Goal: Task Accomplishment & Management: Manage account settings

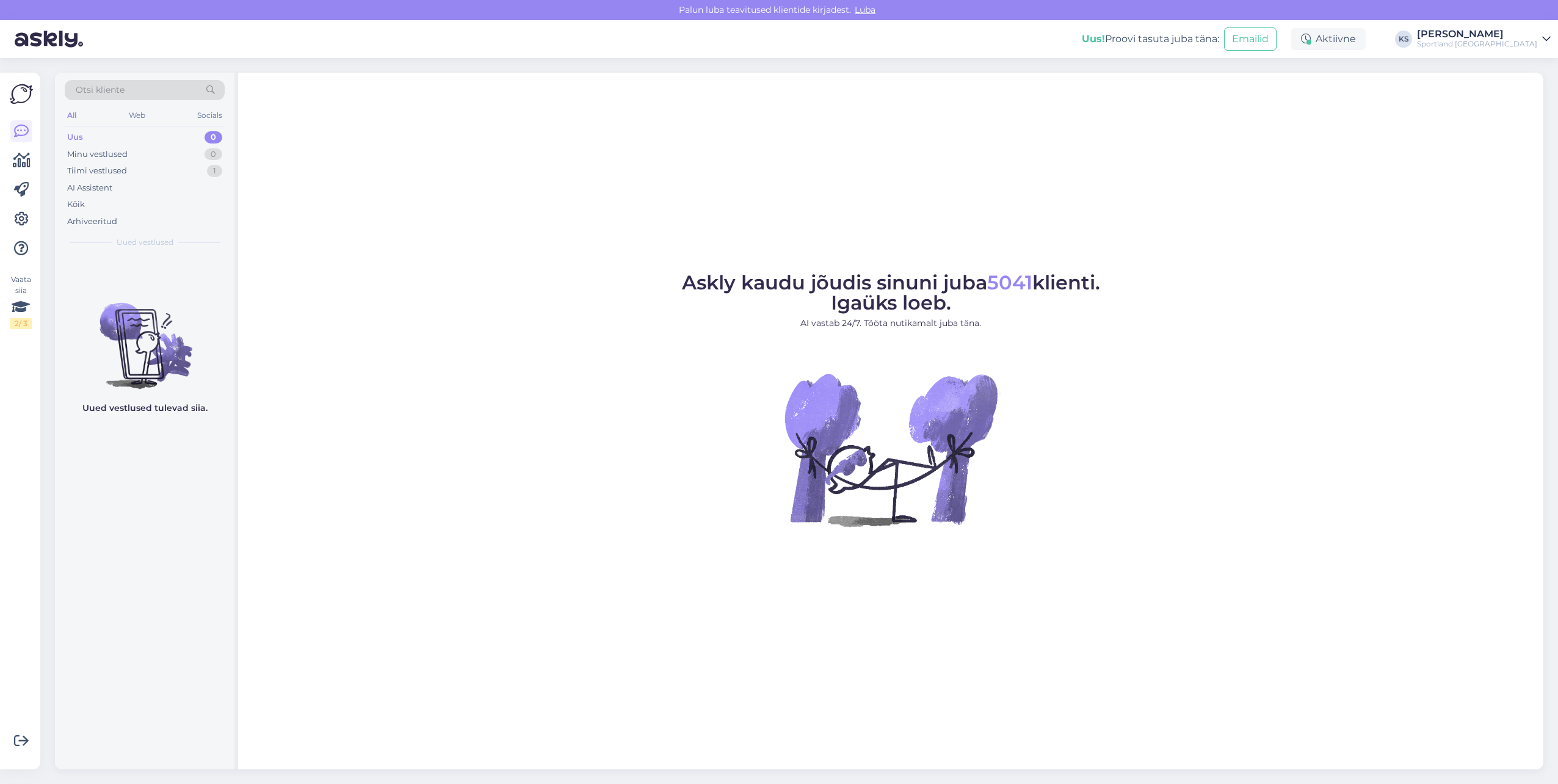
click at [136, 91] on div "Otsi kliente" at bounding box center [144, 90] width 160 height 20
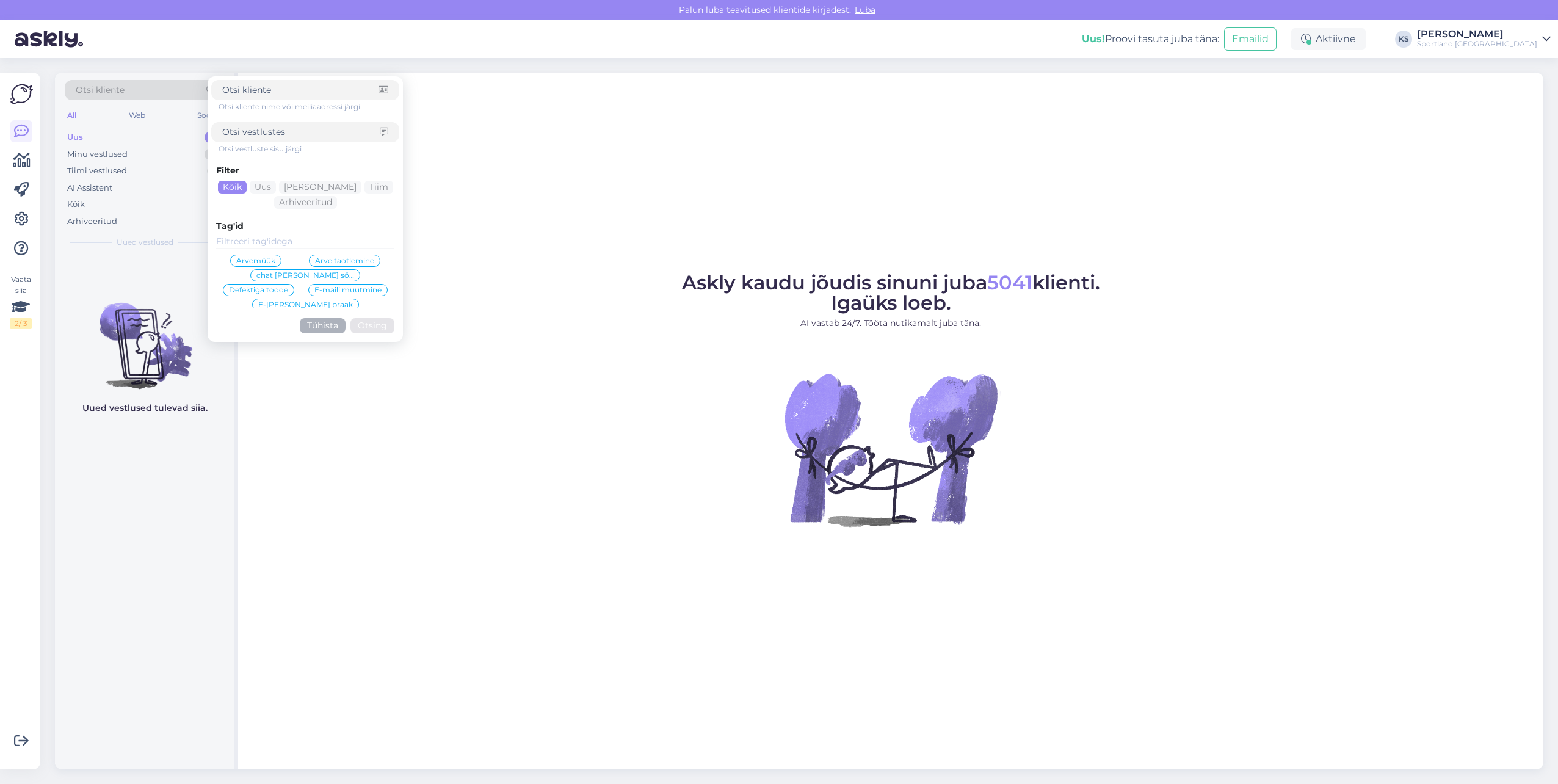
click at [234, 134] on input at bounding box center [301, 132] width 157 height 13
paste input "4000490631"
type input "4000490631"
click button "Otsing" at bounding box center [372, 326] width 44 height 16
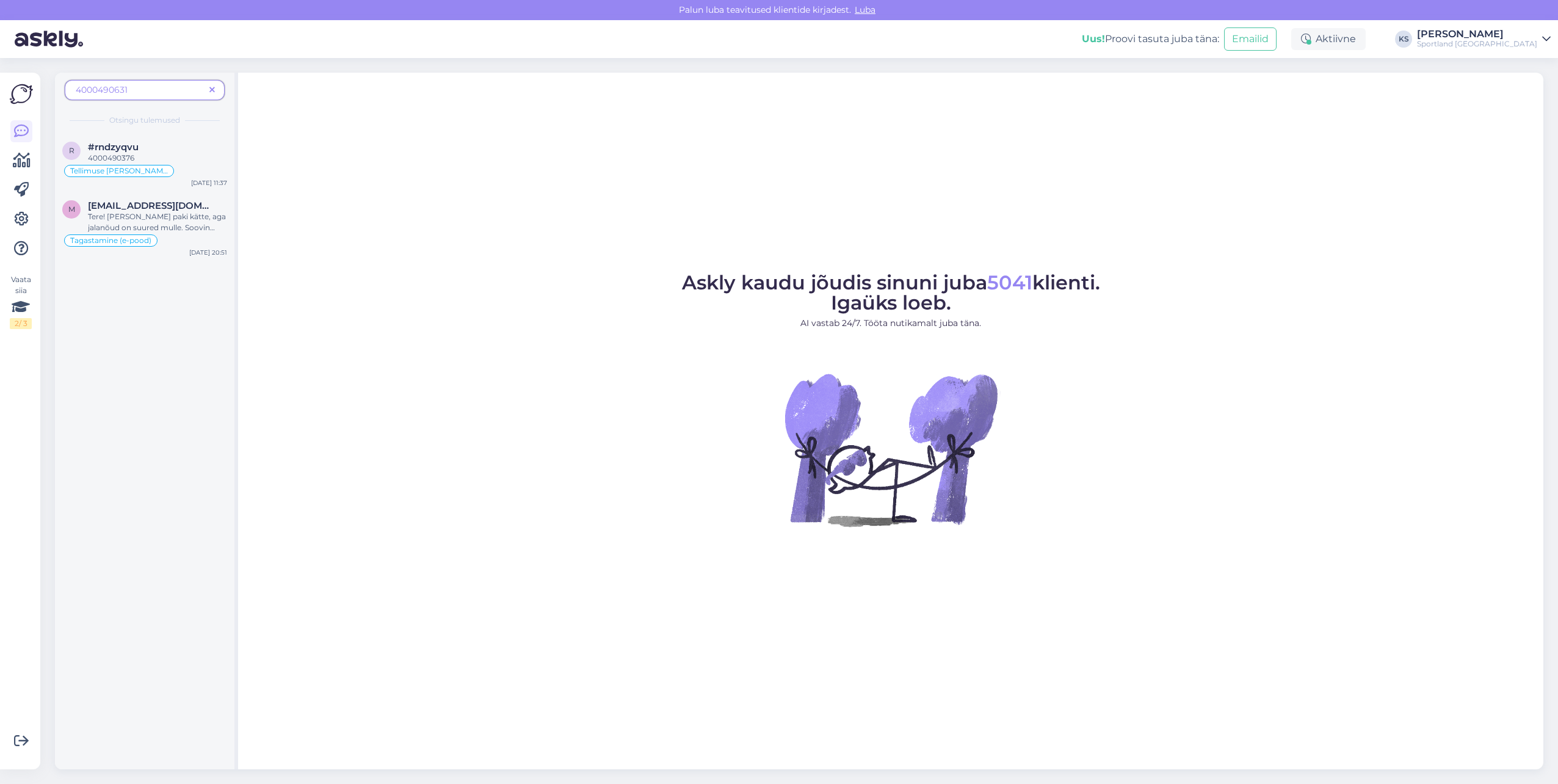
click at [212, 88] on icon at bounding box center [212, 91] width 5 height 9
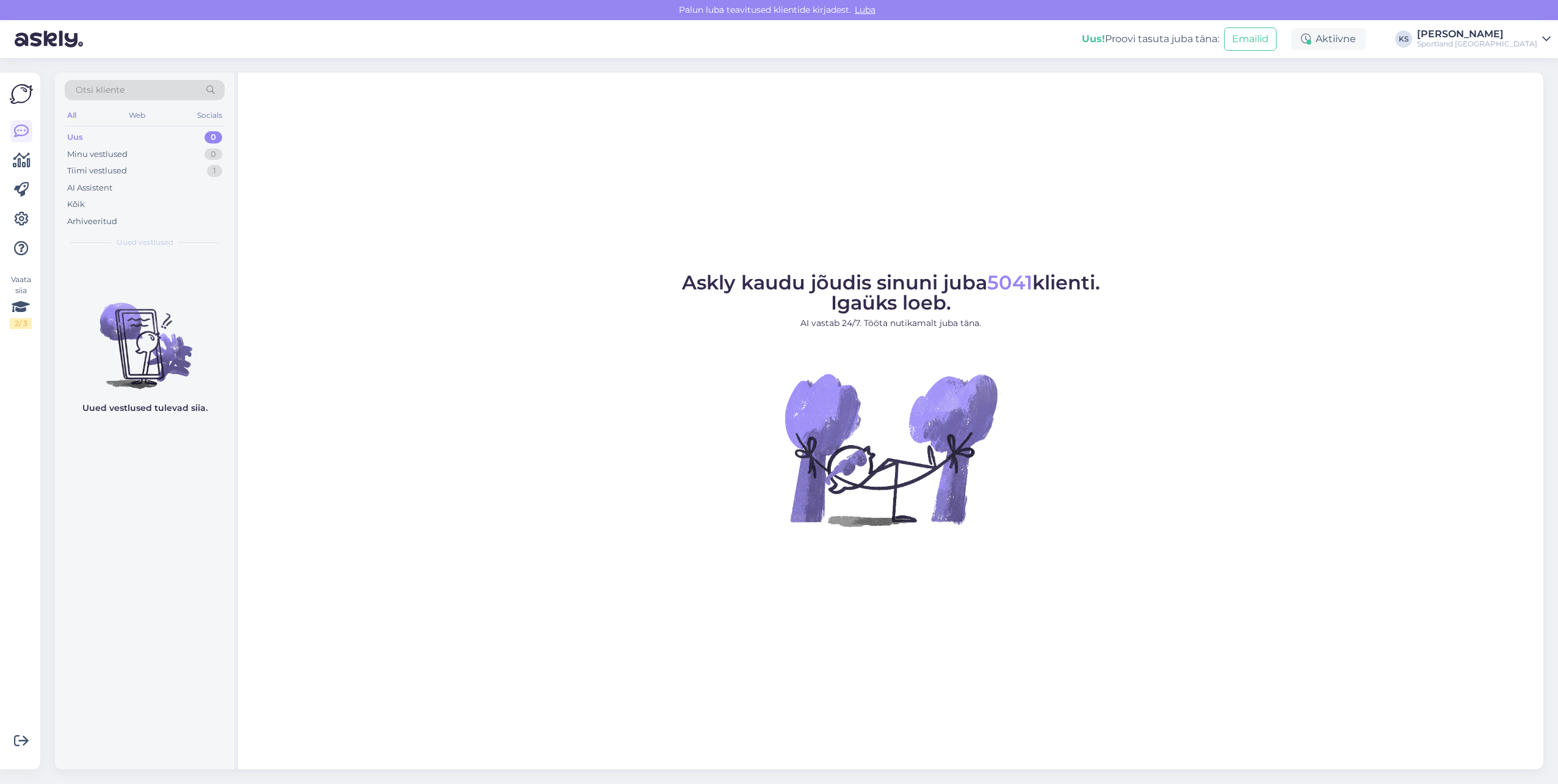
click at [149, 86] on div "Otsi kliente" at bounding box center [144, 90] width 160 height 20
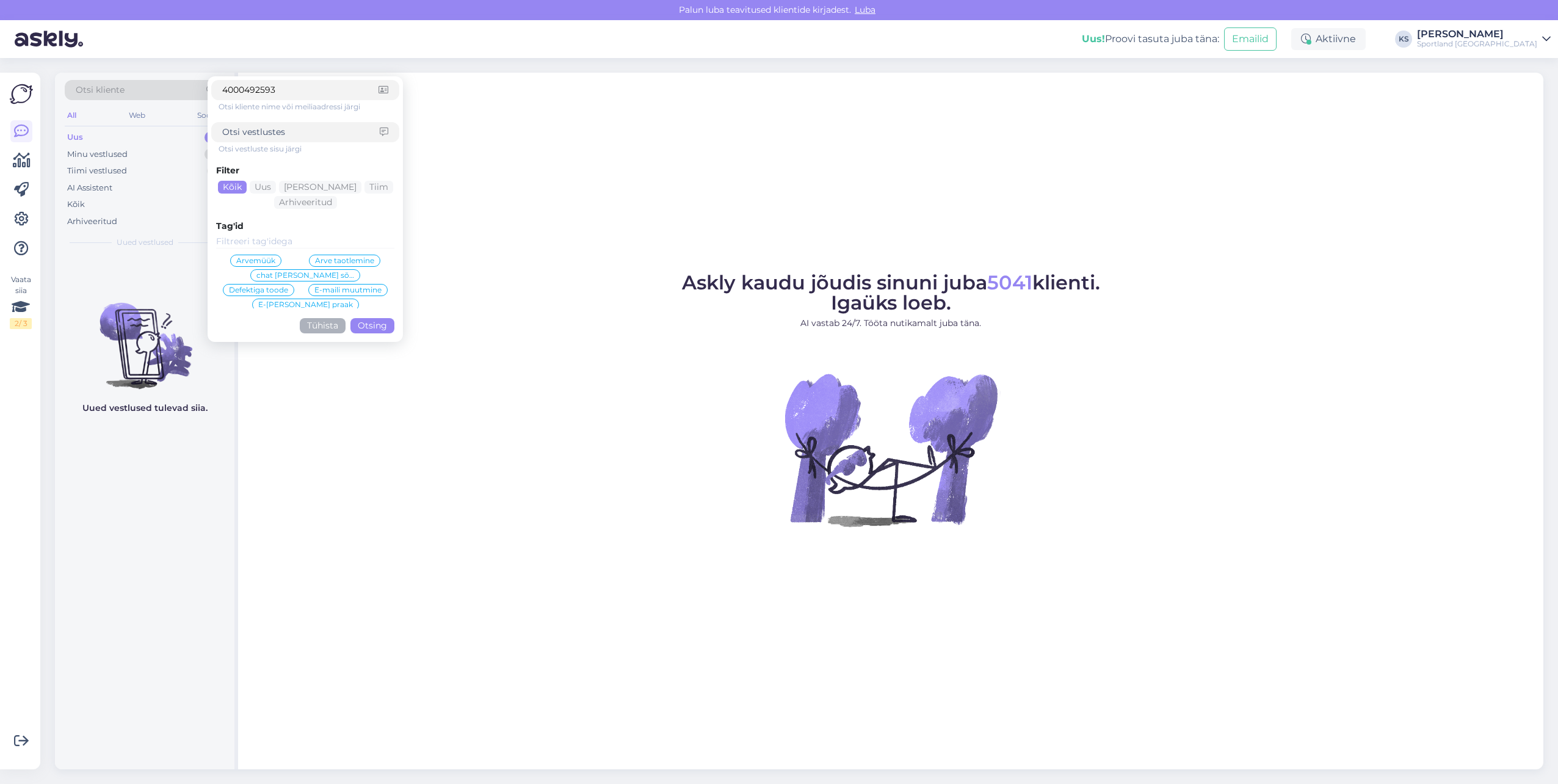
type input "4000492593"
click at [360, 328] on button "Otsing" at bounding box center [372, 326] width 44 height 16
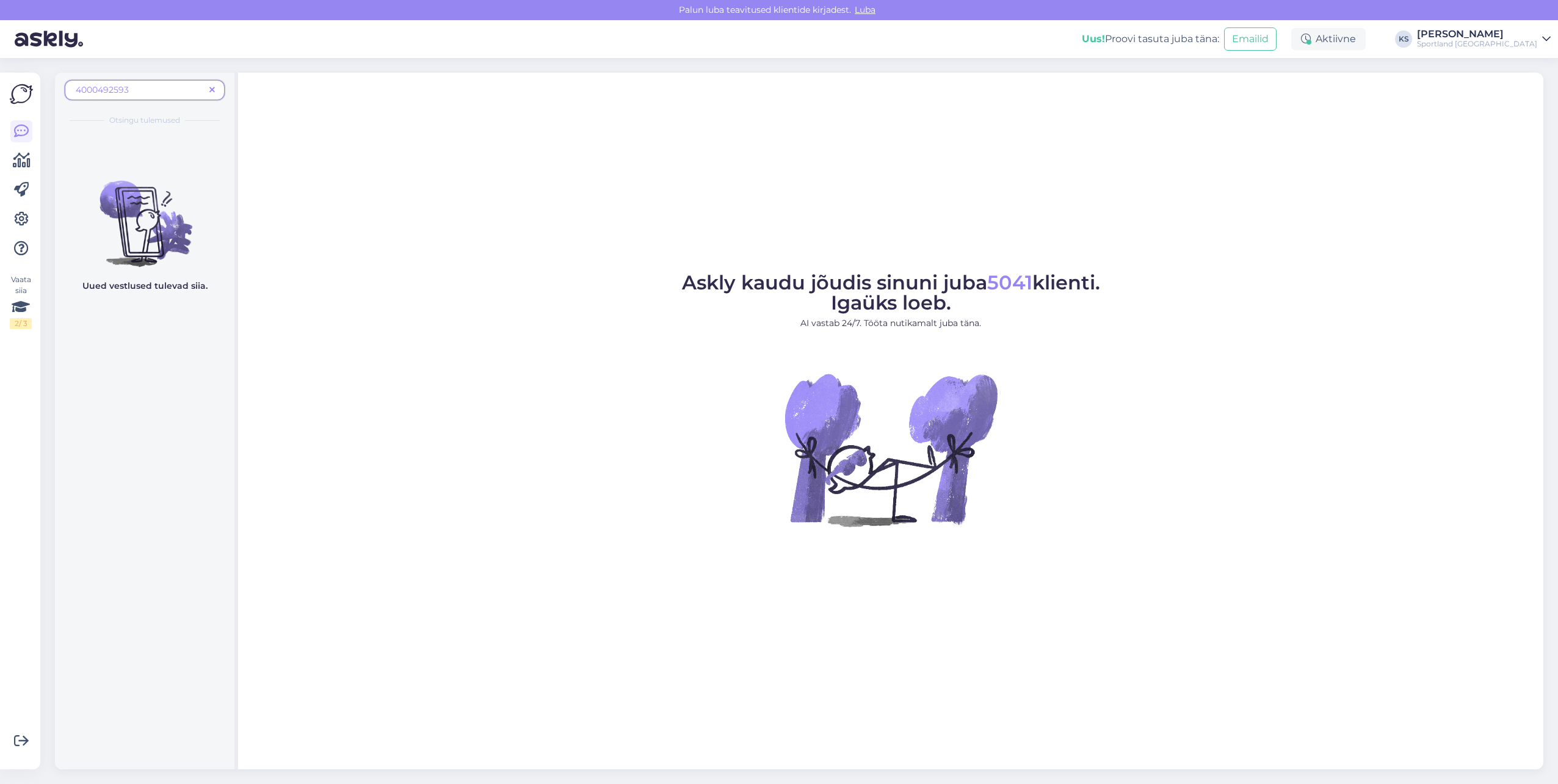
click at [209, 87] on icon at bounding box center [212, 91] width 5 height 9
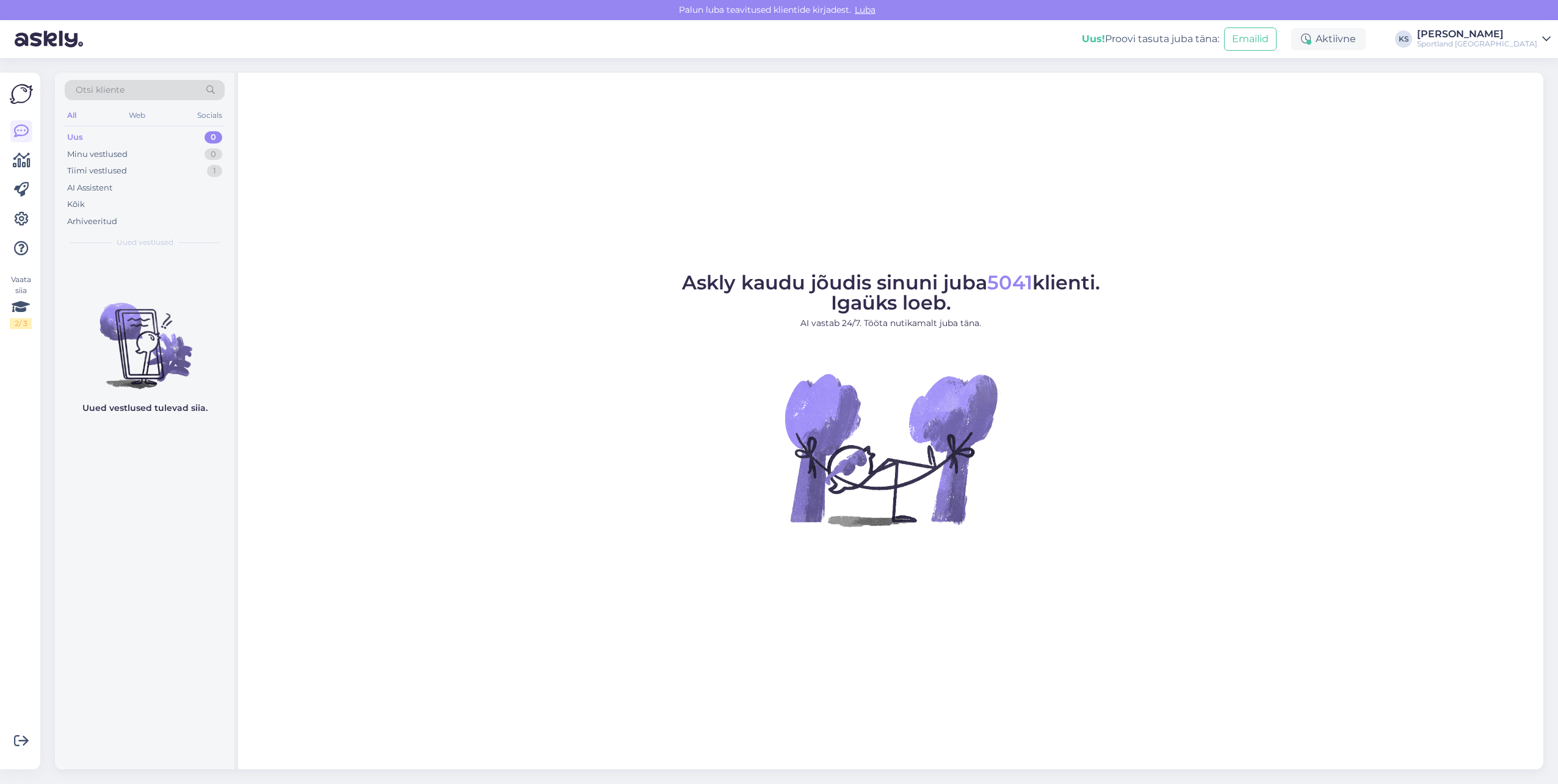
click at [178, 91] on div "Otsi kliente" at bounding box center [144, 90] width 160 height 20
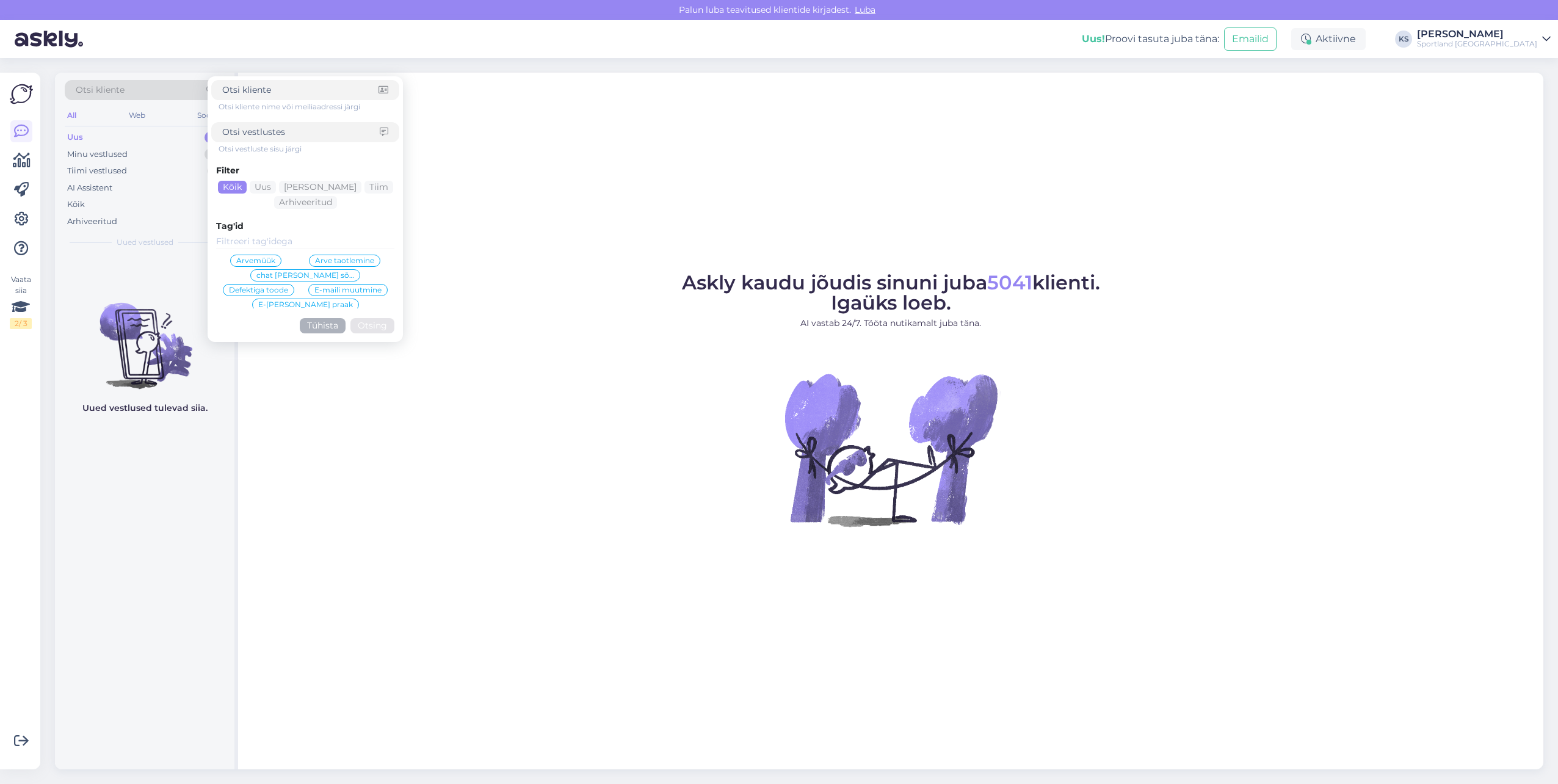
click at [259, 133] on input at bounding box center [301, 132] width 157 height 13
paste input "4000492593"
type input "4000492593"
click at [362, 323] on button "Otsing" at bounding box center [372, 326] width 44 height 16
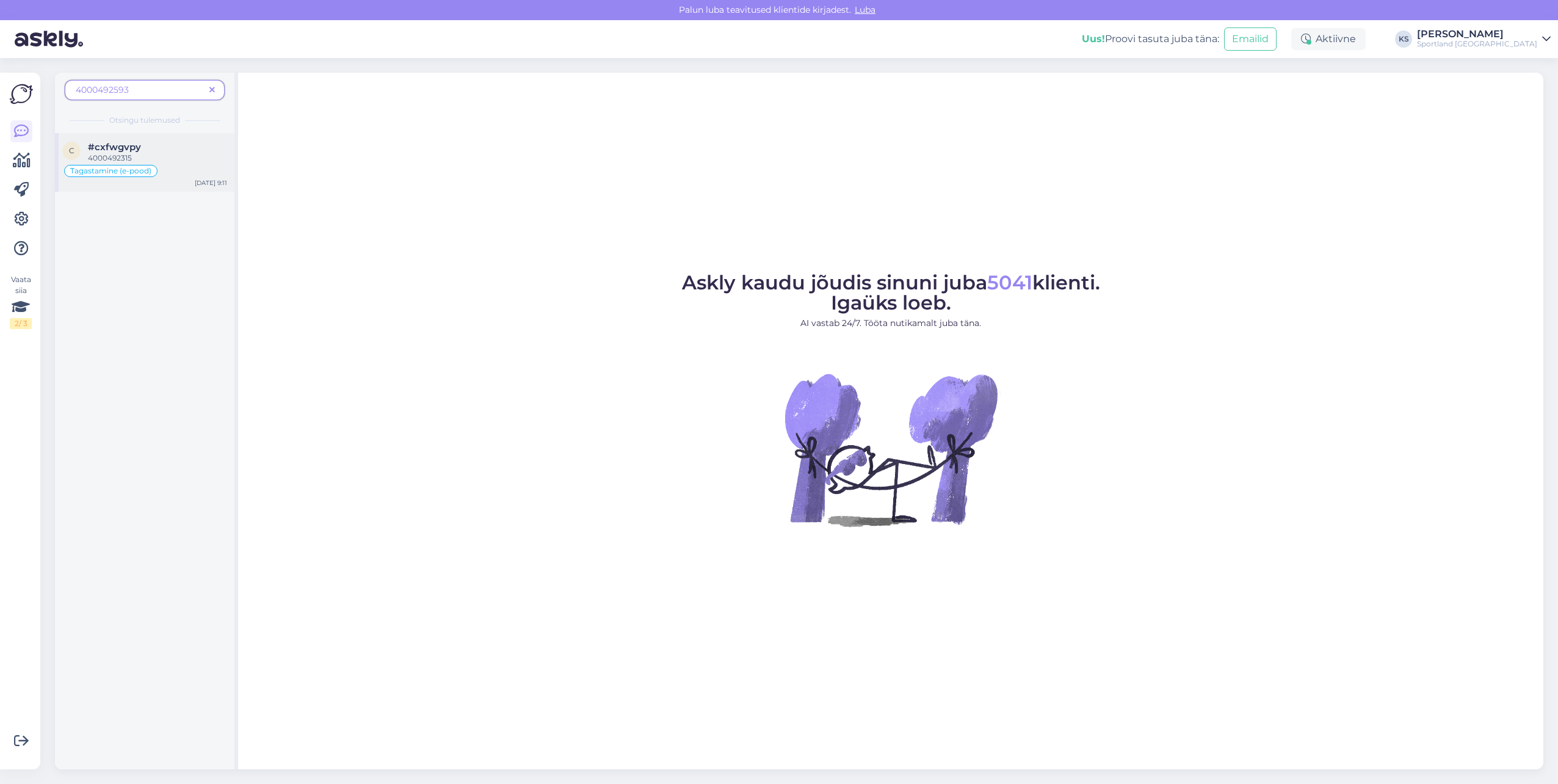
click at [184, 163] on div "Tagastamine (e-pood)" at bounding box center [144, 170] width 165 height 15
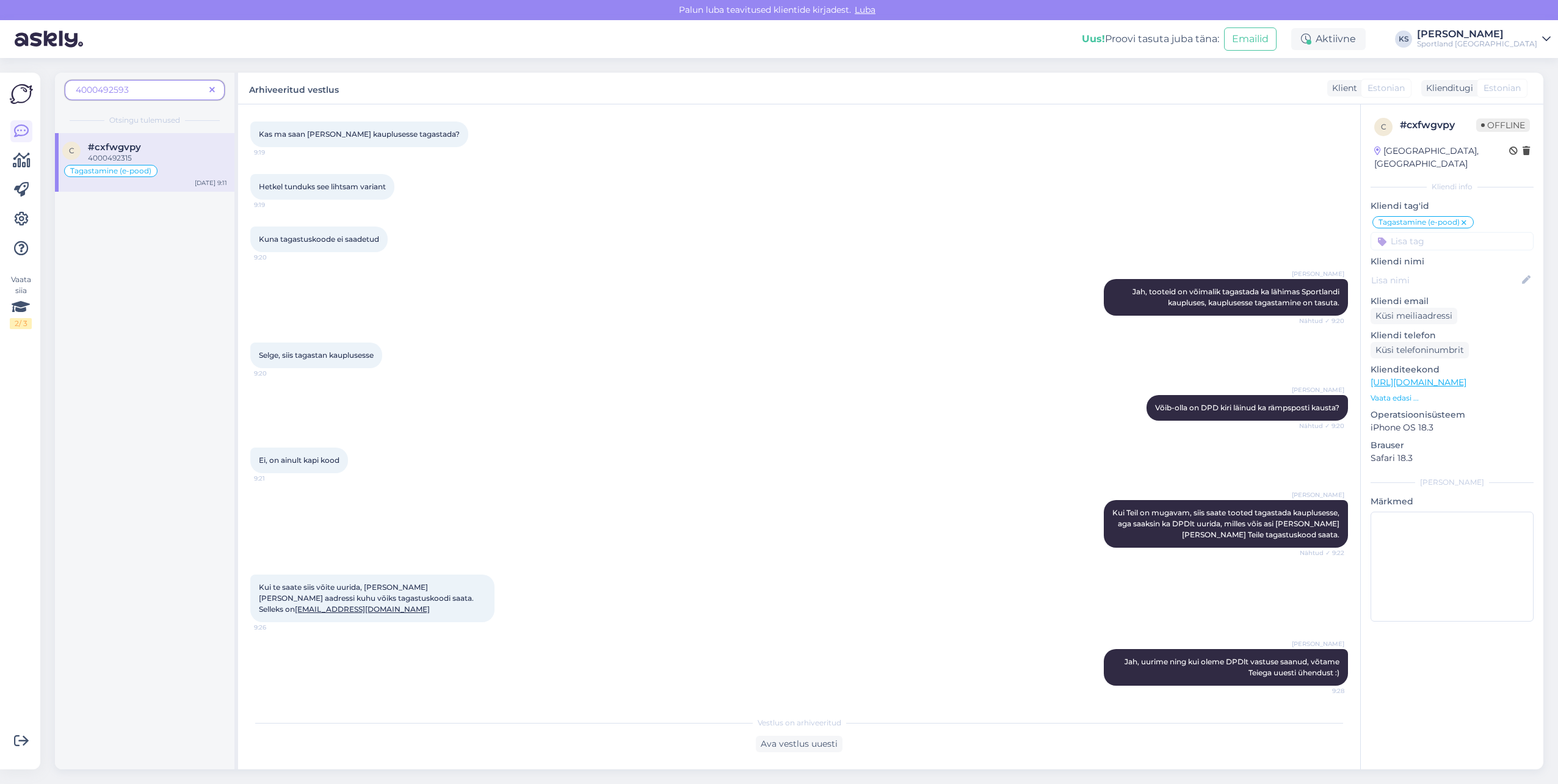
scroll to position [557, 0]
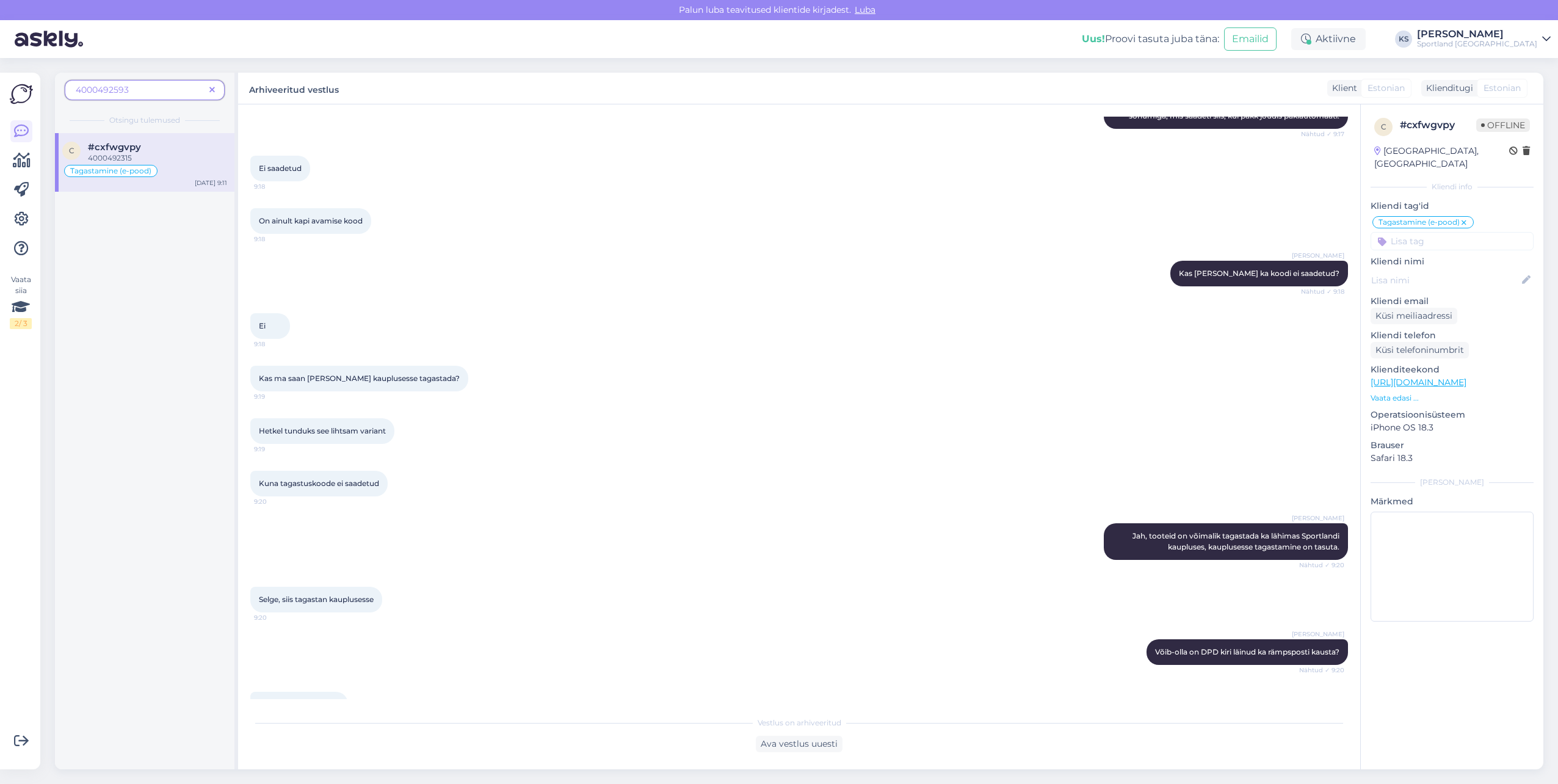
drag, startPoint x: 215, startPoint y: 85, endPoint x: 329, endPoint y: 13, distance: 134.8
click at [215, 85] on span at bounding box center [212, 90] width 16 height 13
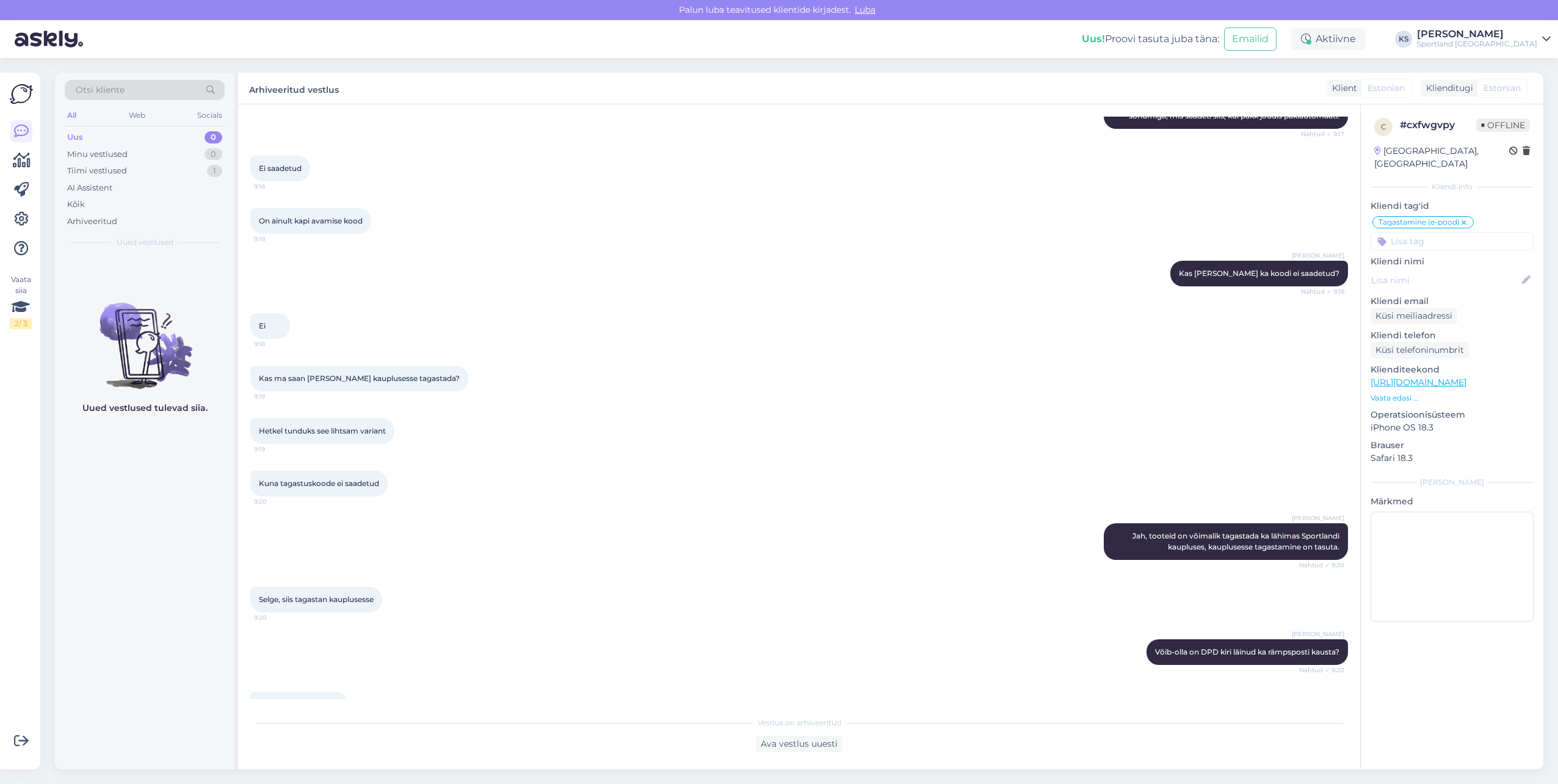
click at [149, 91] on div "Otsi kliente" at bounding box center [144, 90] width 160 height 20
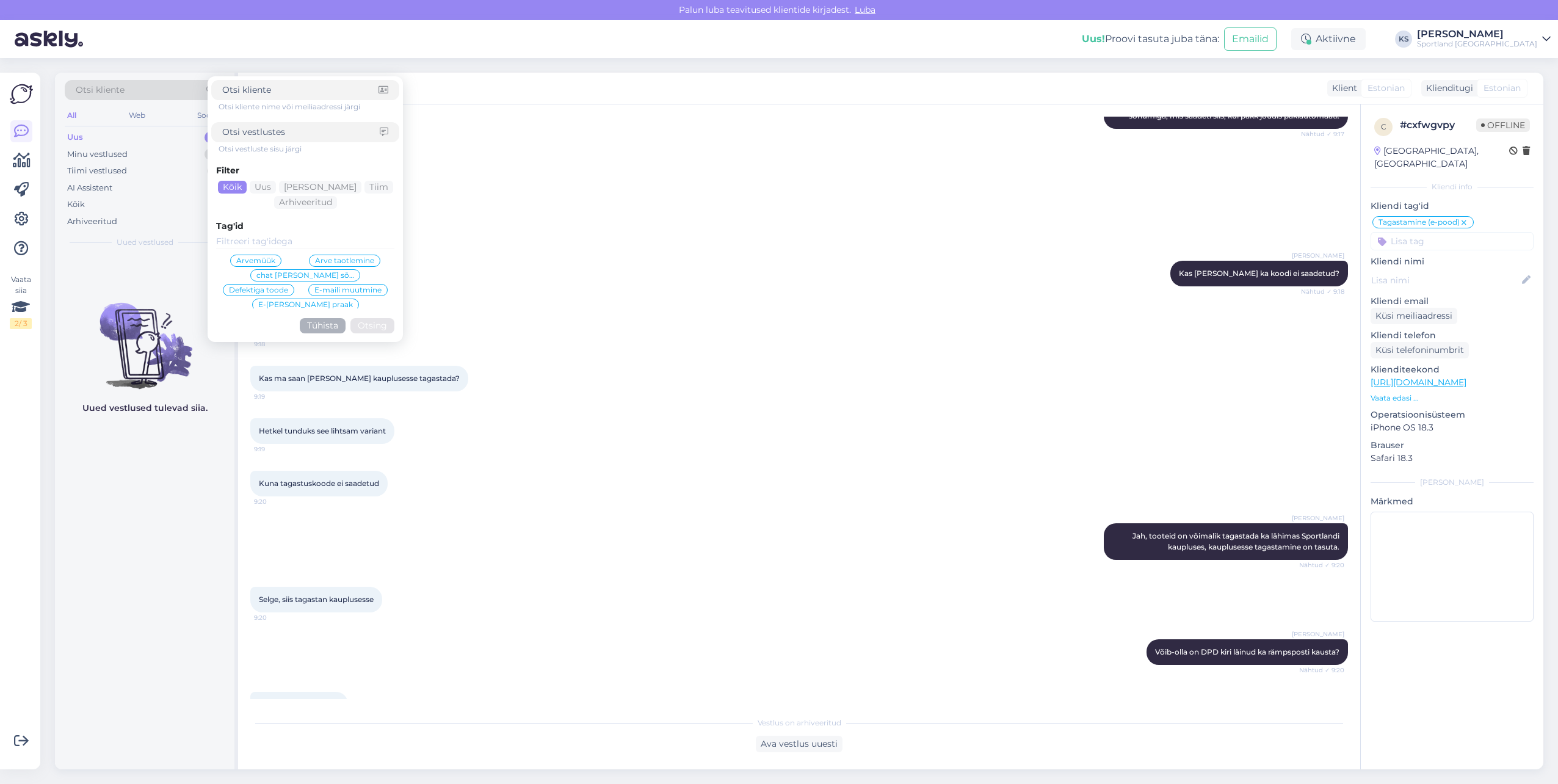
click at [228, 129] on input at bounding box center [301, 132] width 157 height 13
paste input "4000492315"
type input "4000492315"
click at [369, 326] on button "Otsing" at bounding box center [372, 326] width 44 height 16
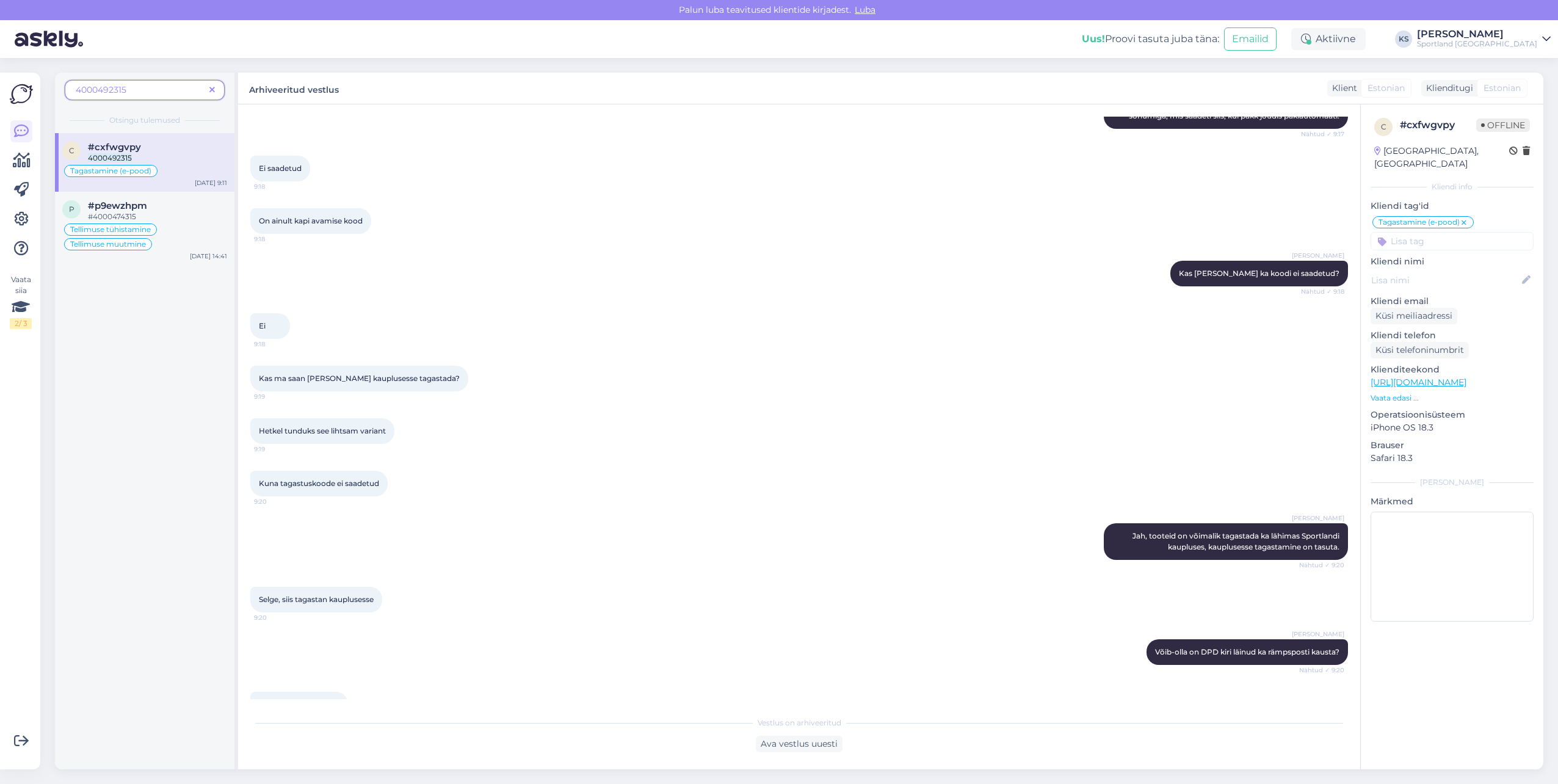
click at [195, 156] on div "4000492315" at bounding box center [157, 158] width 139 height 11
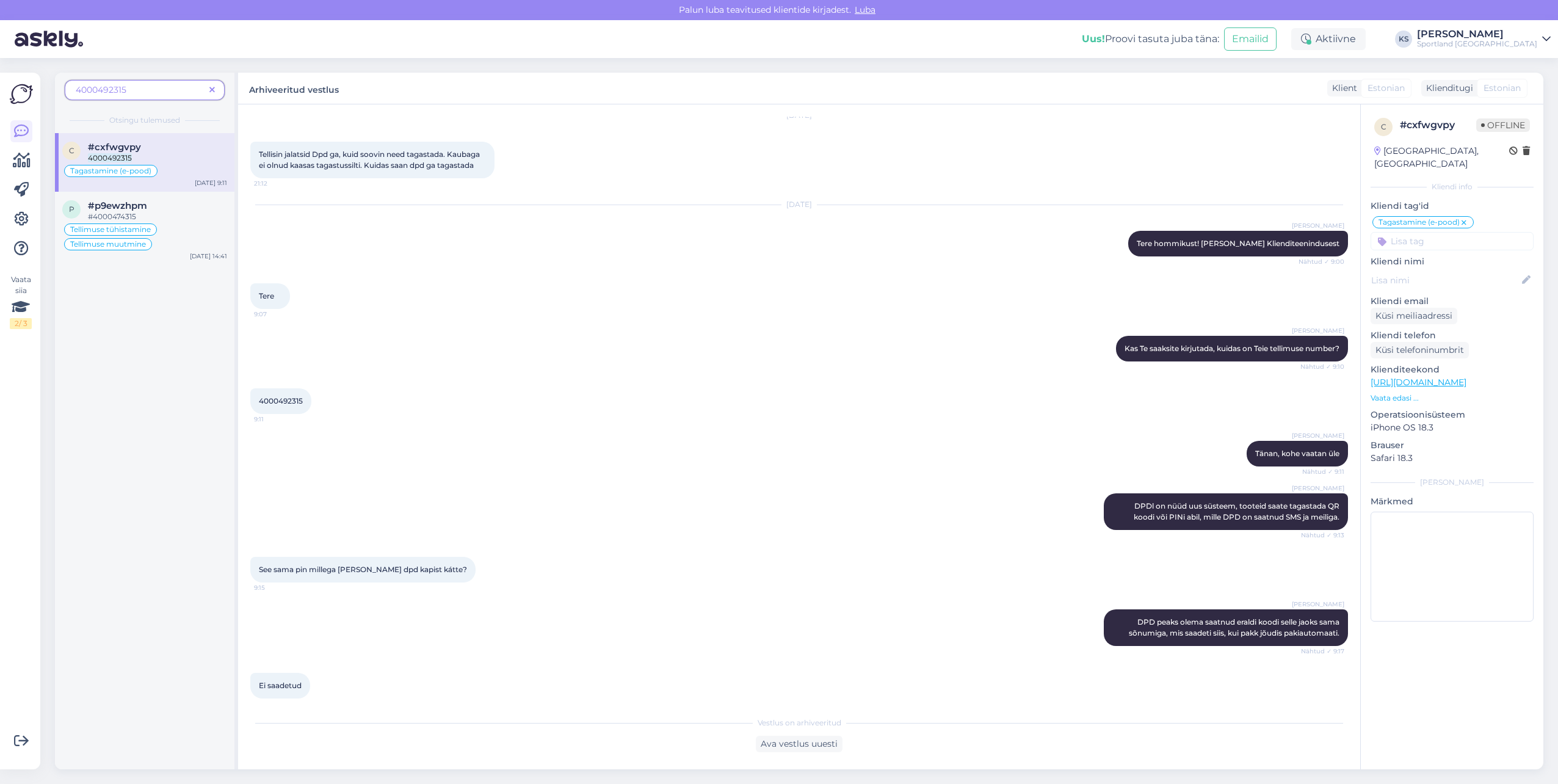
scroll to position [61, 0]
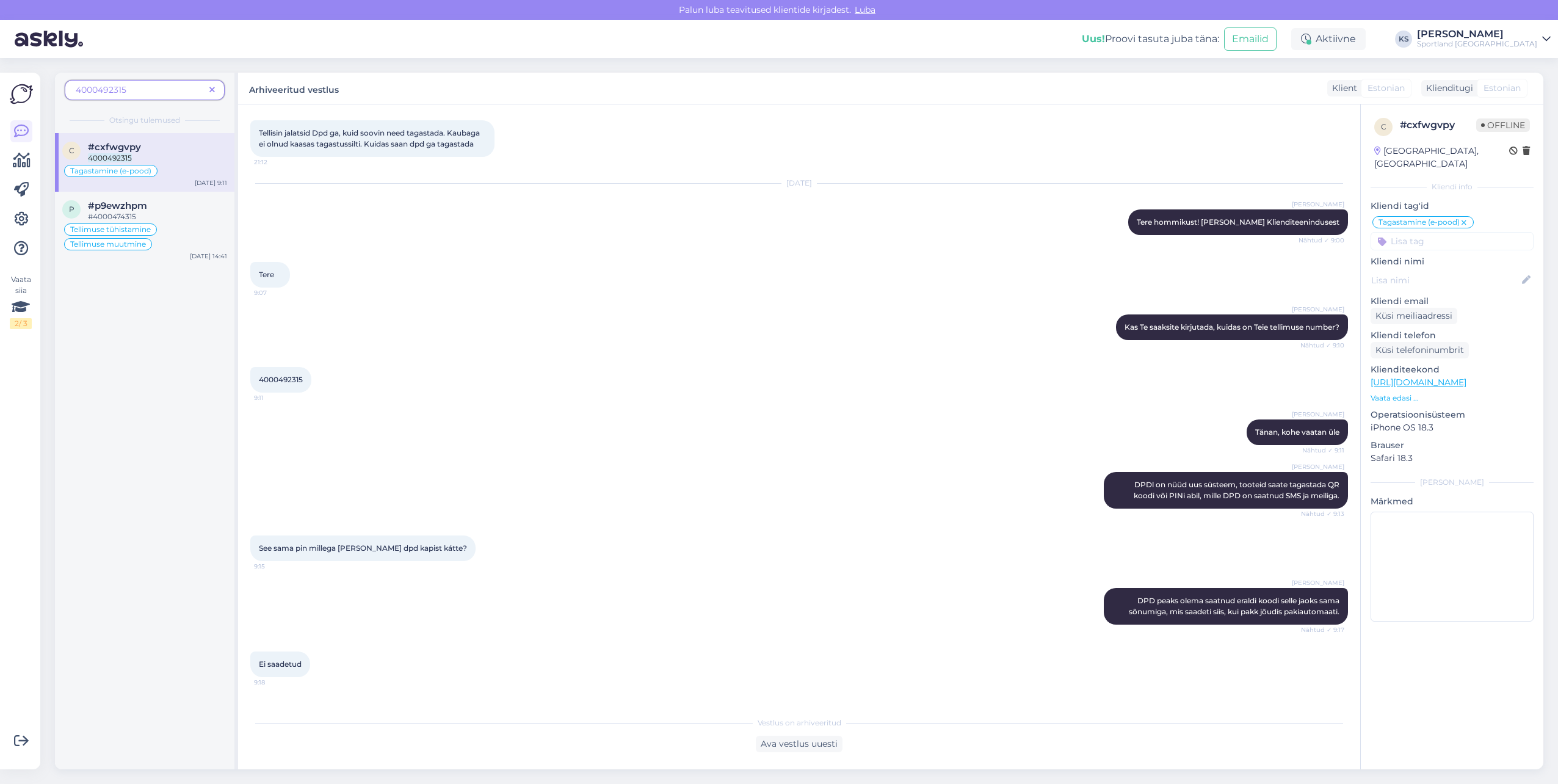
click at [725, 336] on div "Tiina Olup Kas Te saaksite kirjutada, kuidas on Teie tellimuse number? Nähtud ✓…" at bounding box center [799, 326] width 1098 height 53
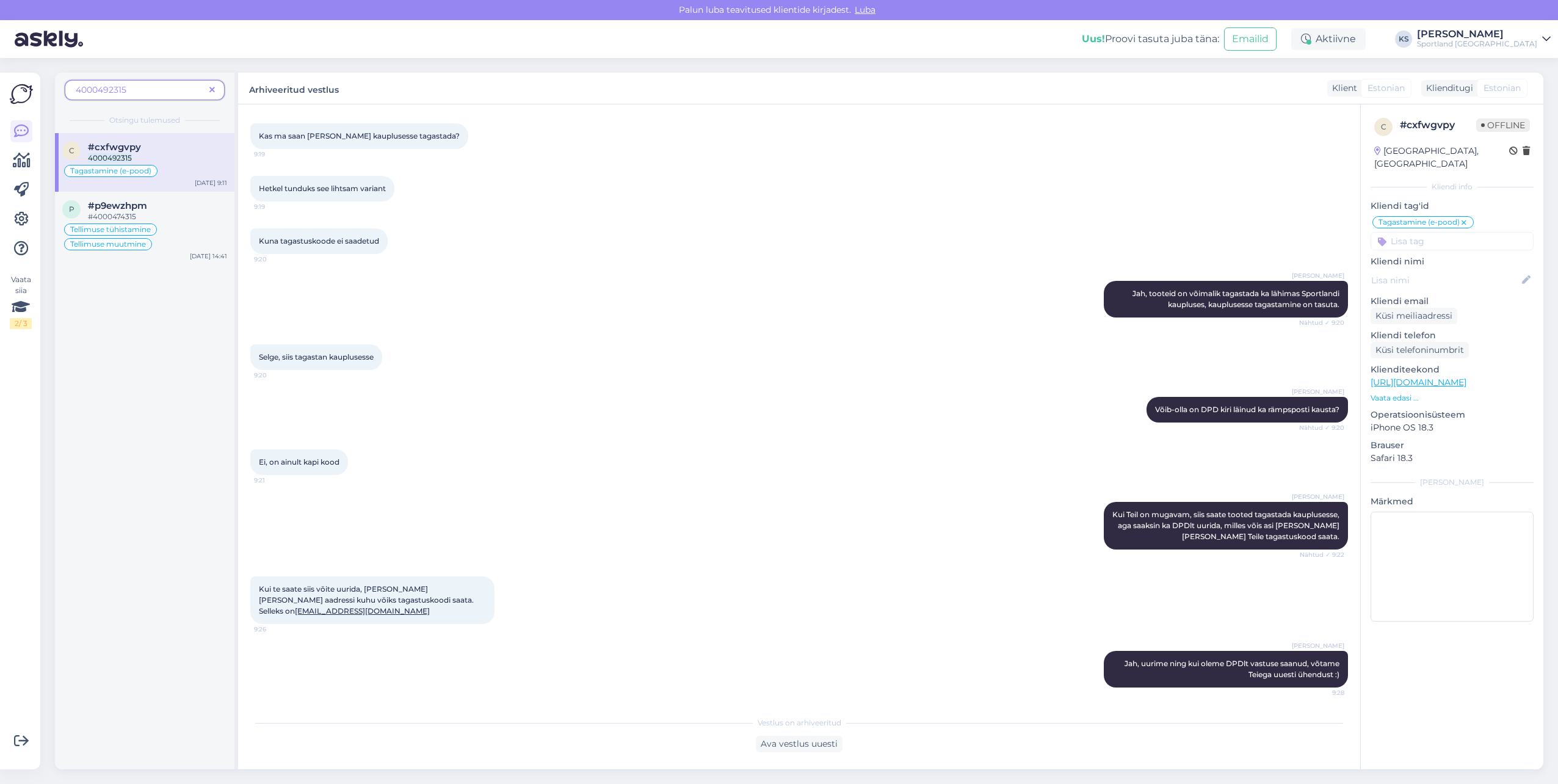
scroll to position [800, 0]
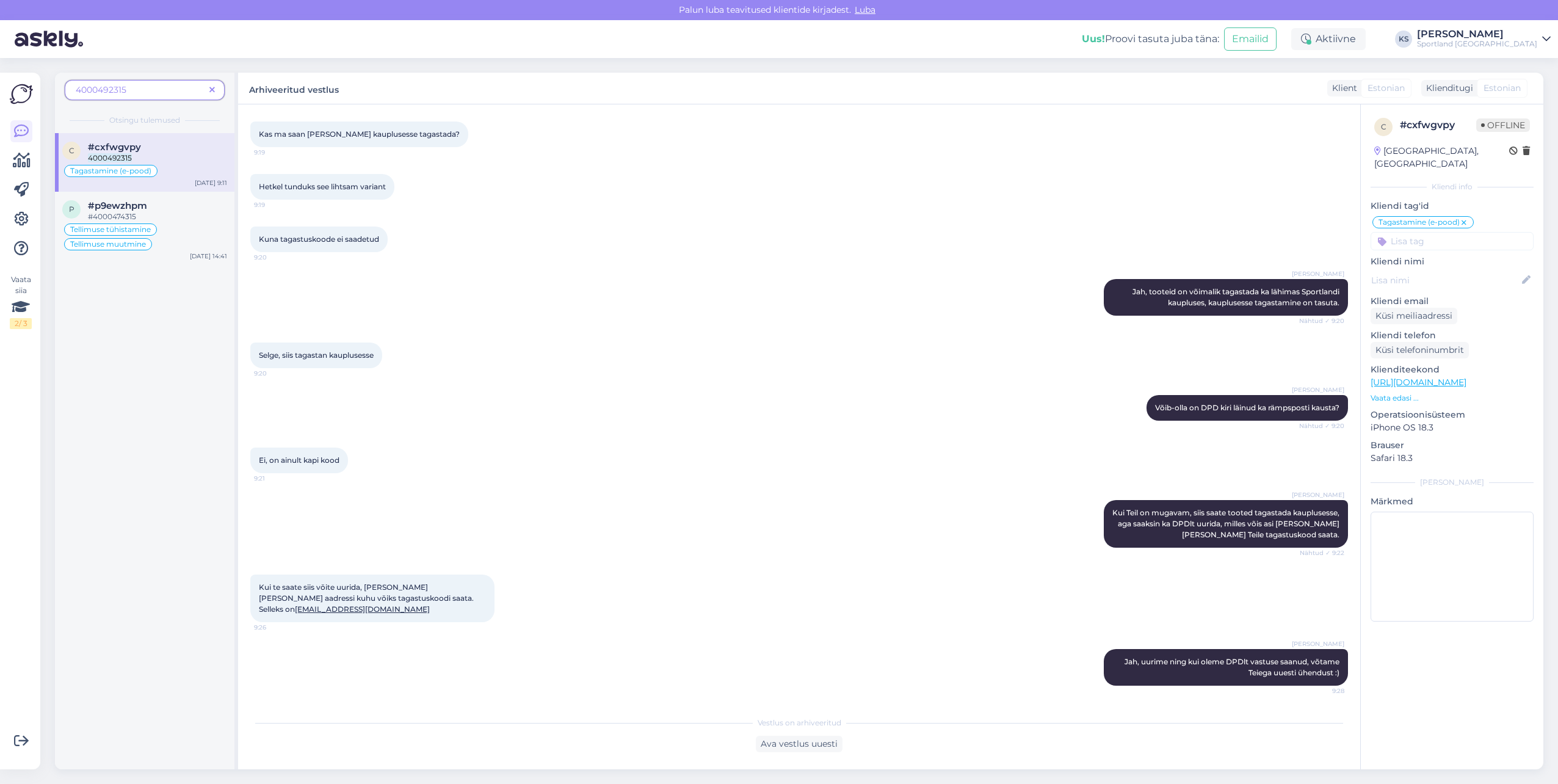
click at [446, 37] on div "Uus! Proovi tasuta juba täna: Emailid Aktiivne KS Kristina Silm Sportland Eston…" at bounding box center [779, 39] width 1558 height 38
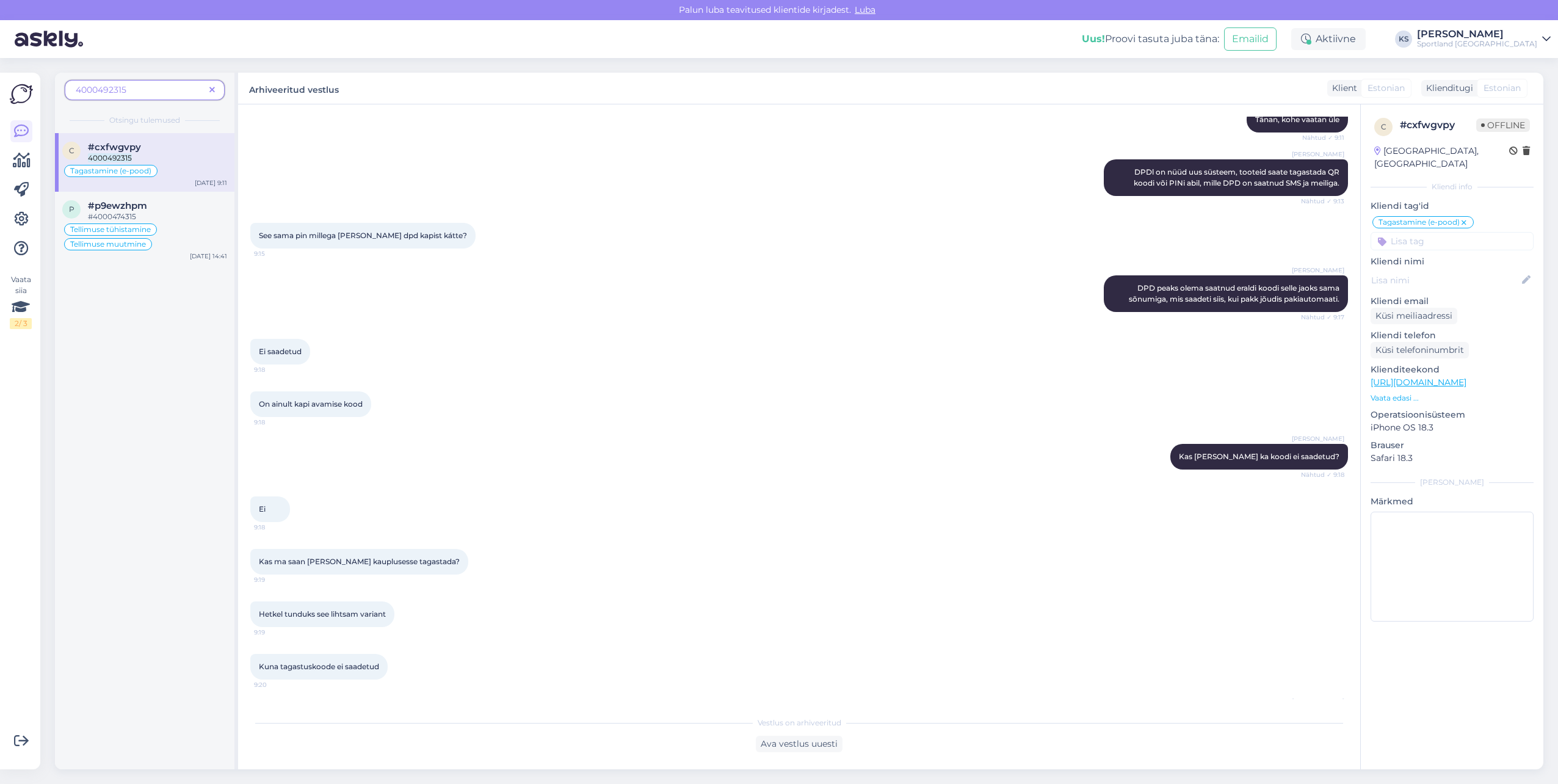
scroll to position [0, 0]
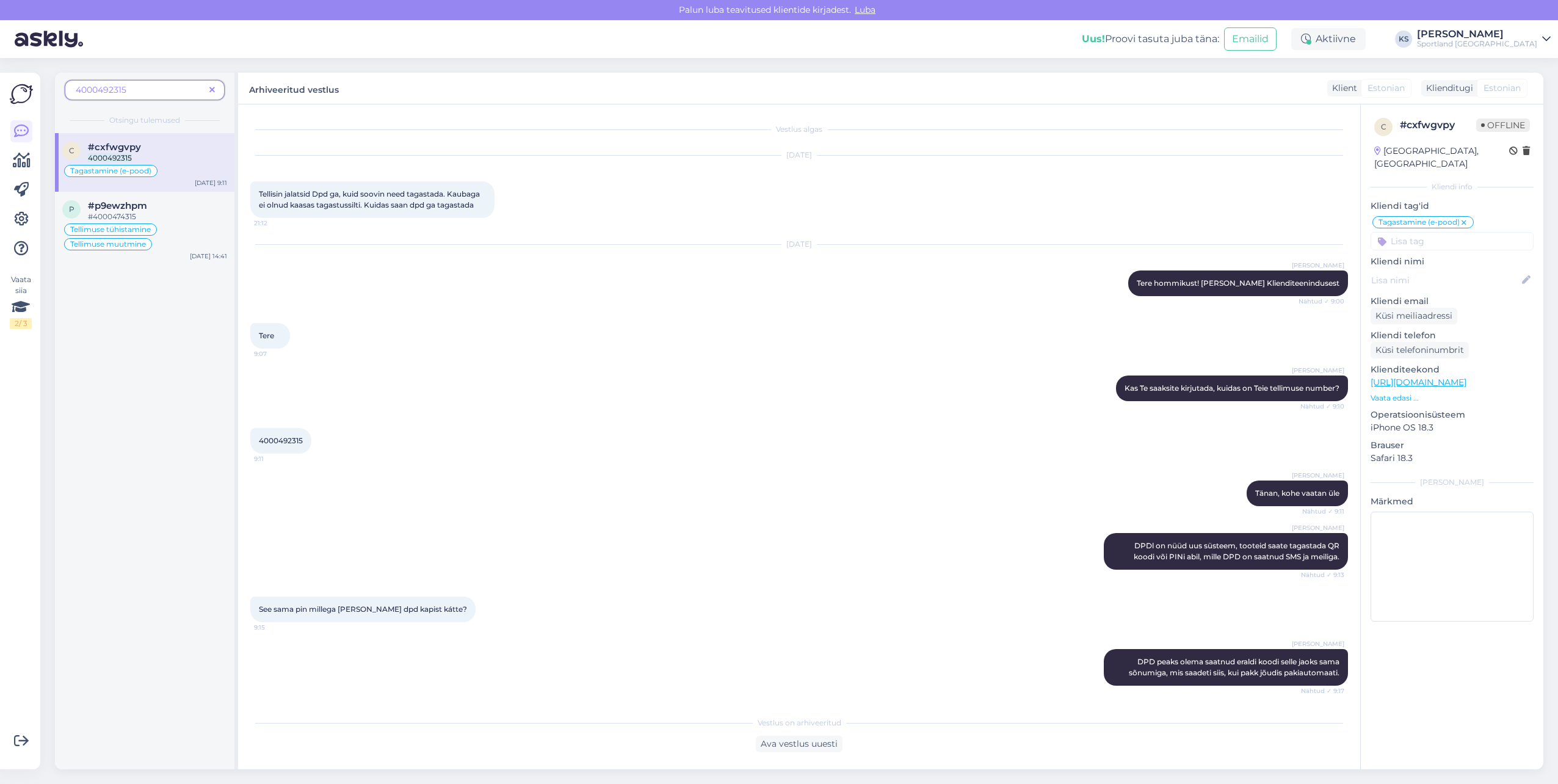
click at [208, 168] on div "Tagastamine (e-pood)" at bounding box center [144, 170] width 165 height 15
click at [628, 228] on div "Sep 9 2025 Tellisin jalatsid Dpd ga, kuid soovin need tagastada. Kaubaga ei oln…" at bounding box center [799, 187] width 1098 height 89
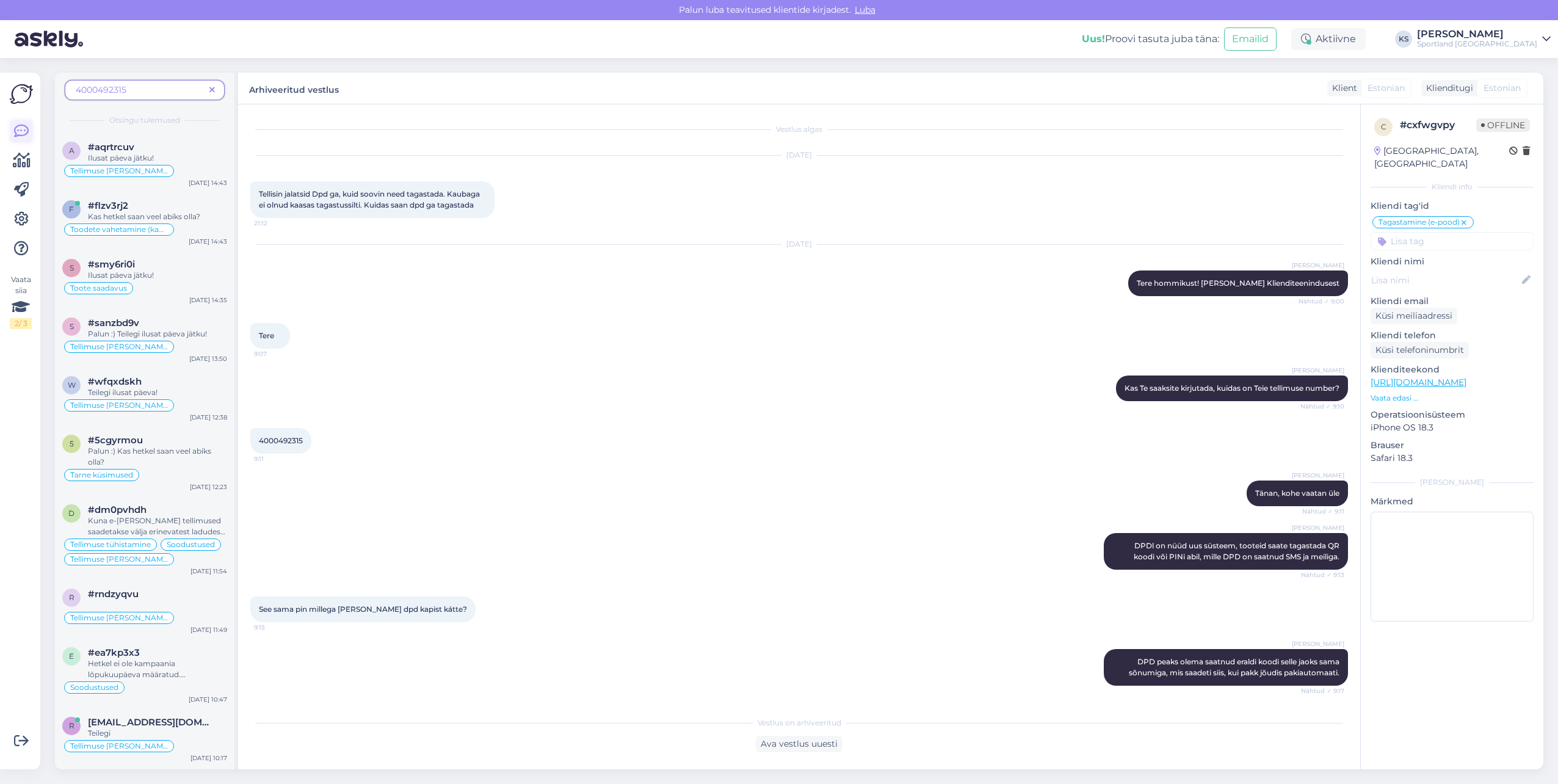
click at [28, 130] on link at bounding box center [21, 130] width 22 height 22
click at [211, 95] on span at bounding box center [212, 90] width 16 height 13
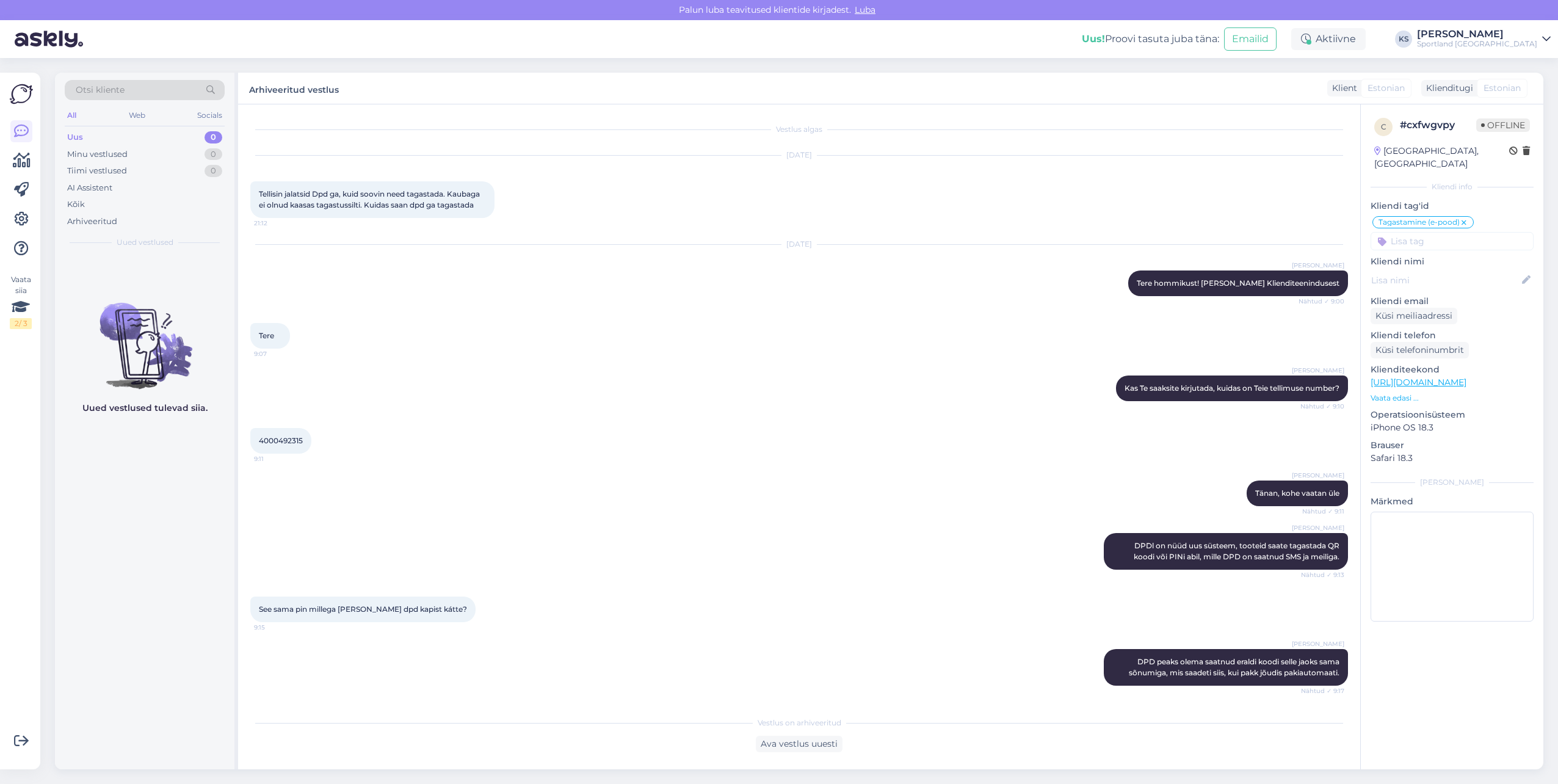
click at [1498, 43] on div "Sportland [GEOGRAPHIC_DATA]" at bounding box center [1477, 43] width 120 height 9
click at [11, 159] on link at bounding box center [21, 160] width 22 height 22
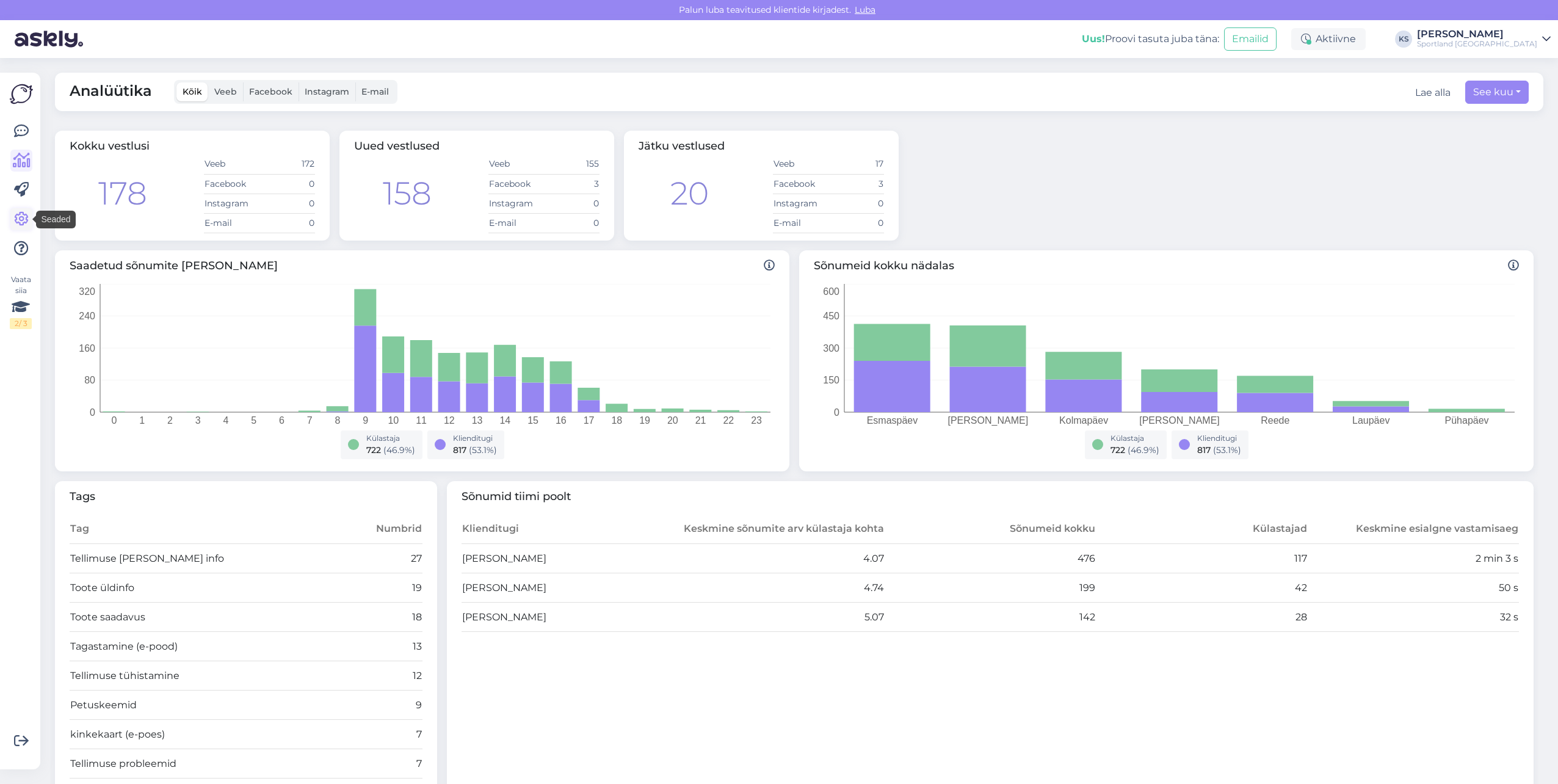
click at [19, 221] on icon at bounding box center [21, 218] width 15 height 15
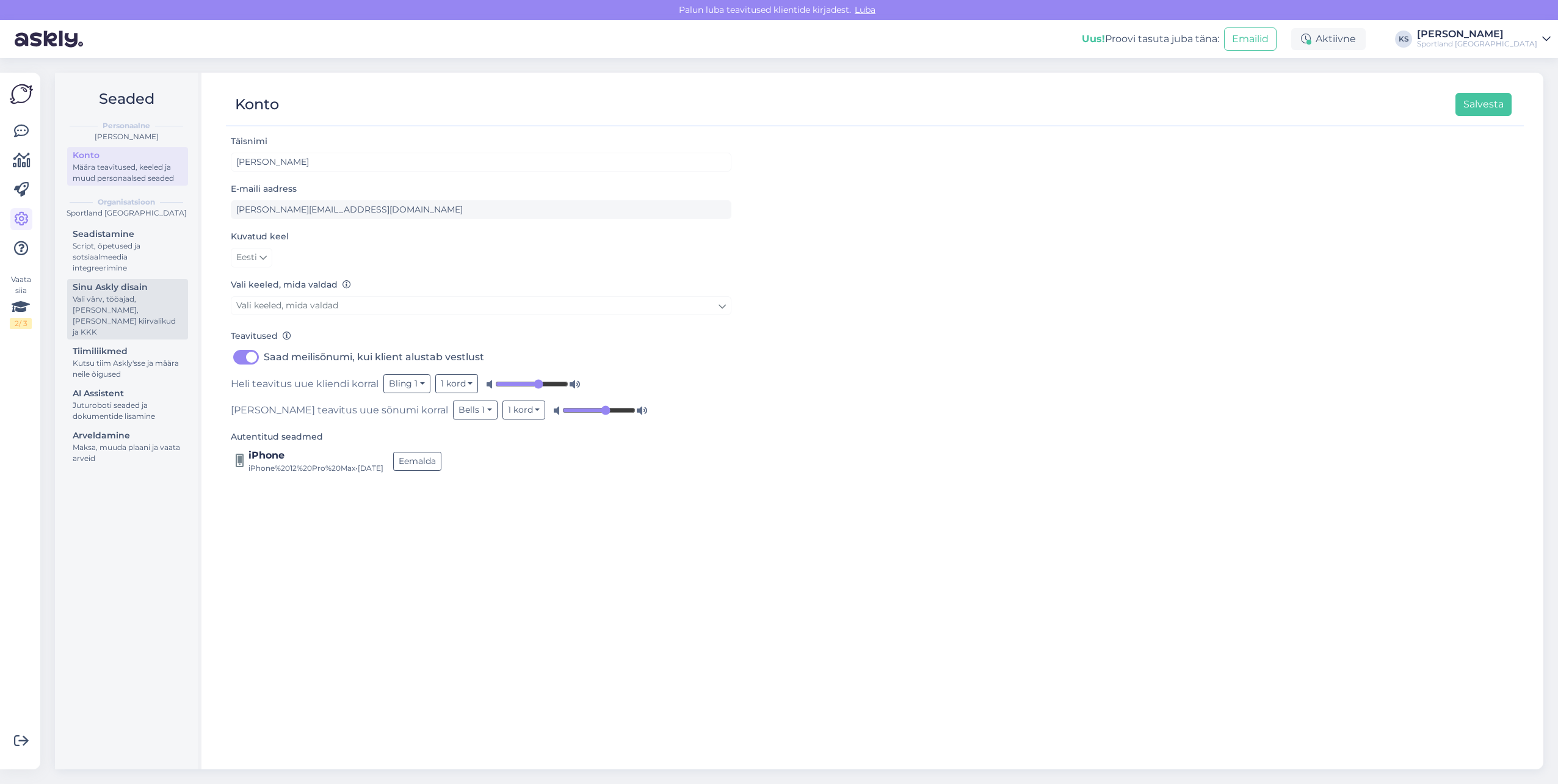
click at [121, 293] on div "Sinu Askly disain" at bounding box center [127, 287] width 110 height 13
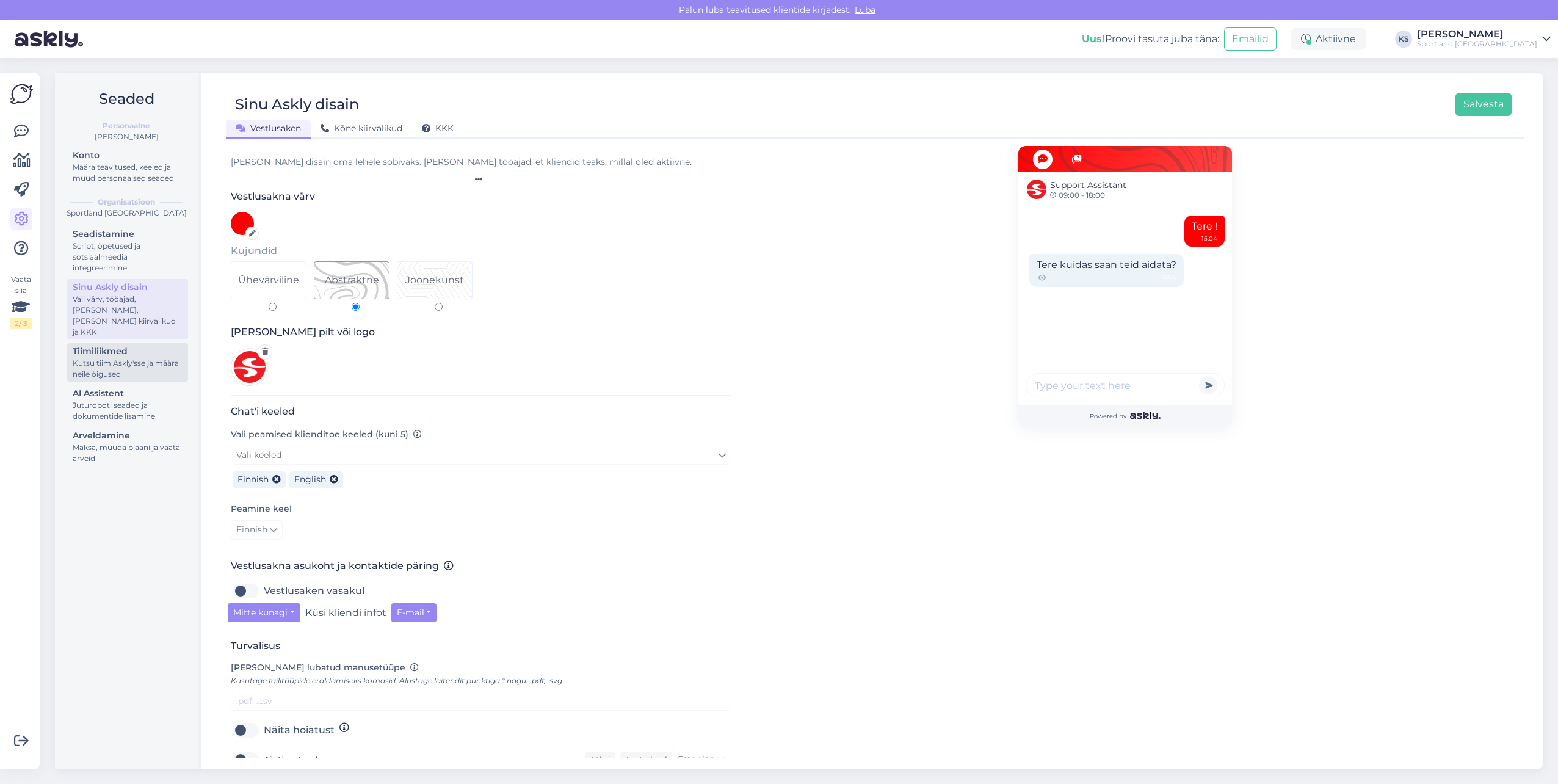
click at [128, 357] on div "Kutsu tiim Askly'sse ja määra neile õigused" at bounding box center [127, 368] width 110 height 22
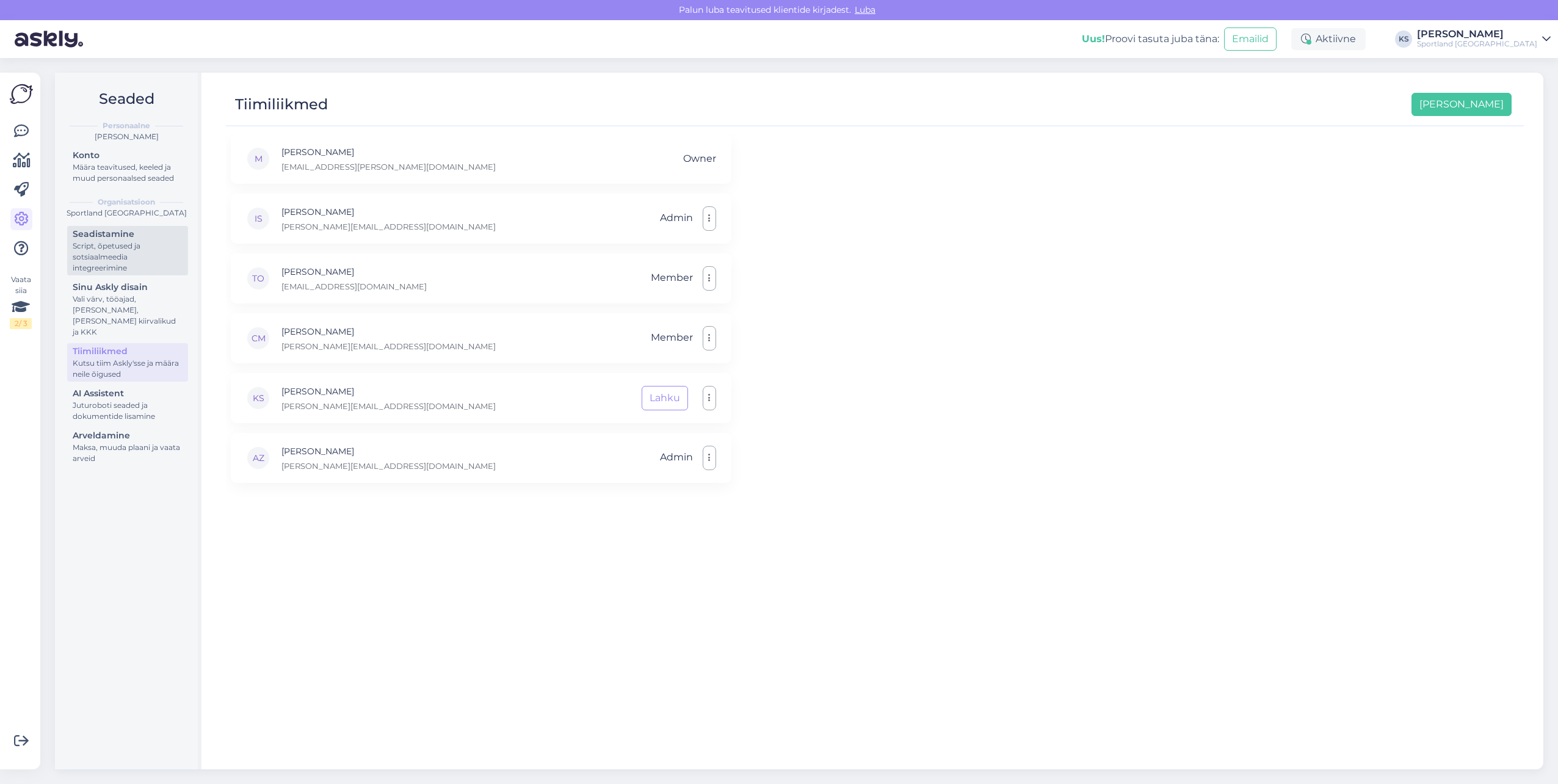
click at [119, 259] on div "Script, õpetused ja sotsiaalmeedia integreerimine" at bounding box center [127, 257] width 110 height 33
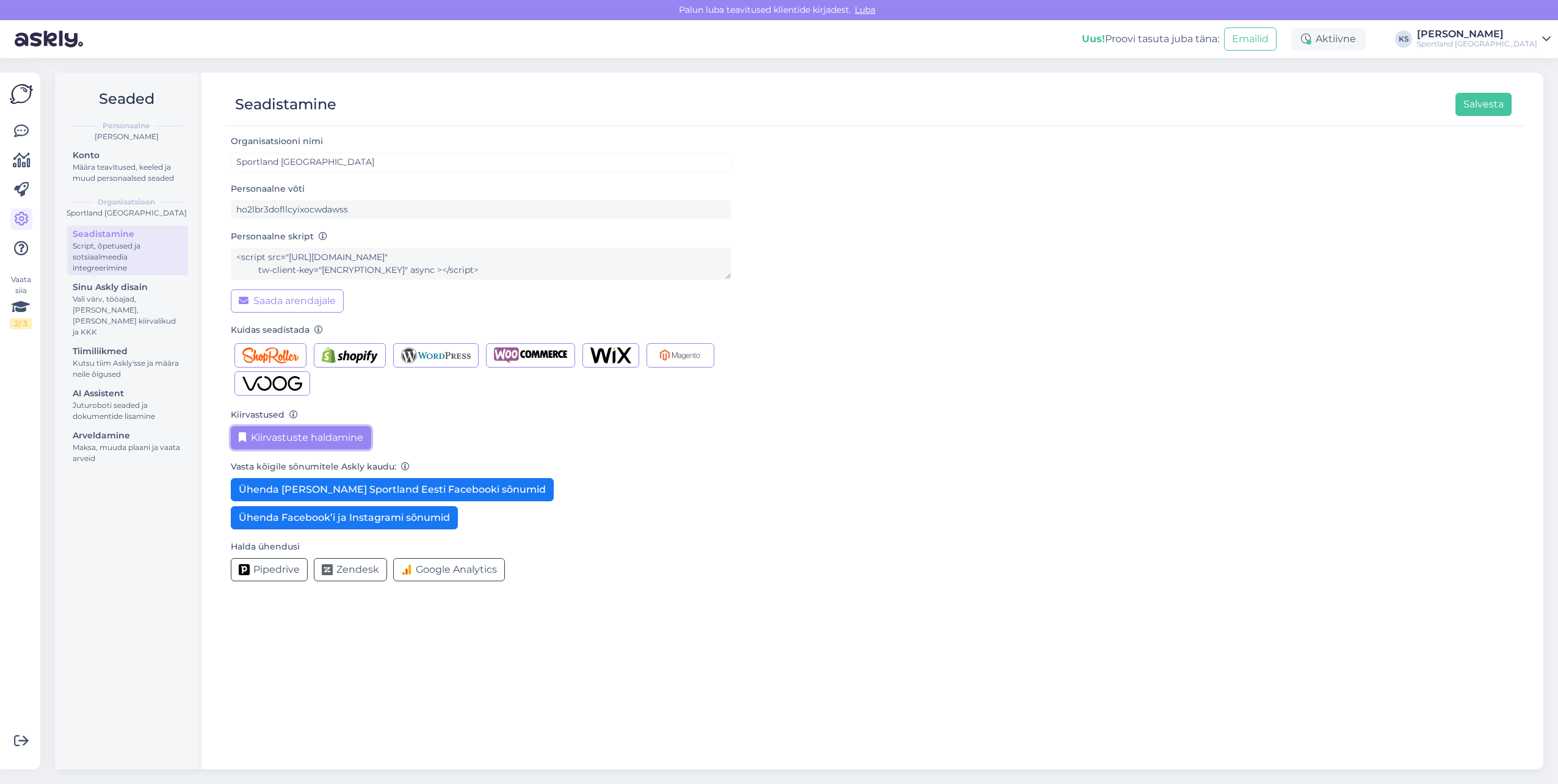
click at [304, 426] on button "Kiirvastuste haldamine" at bounding box center [301, 437] width 141 height 23
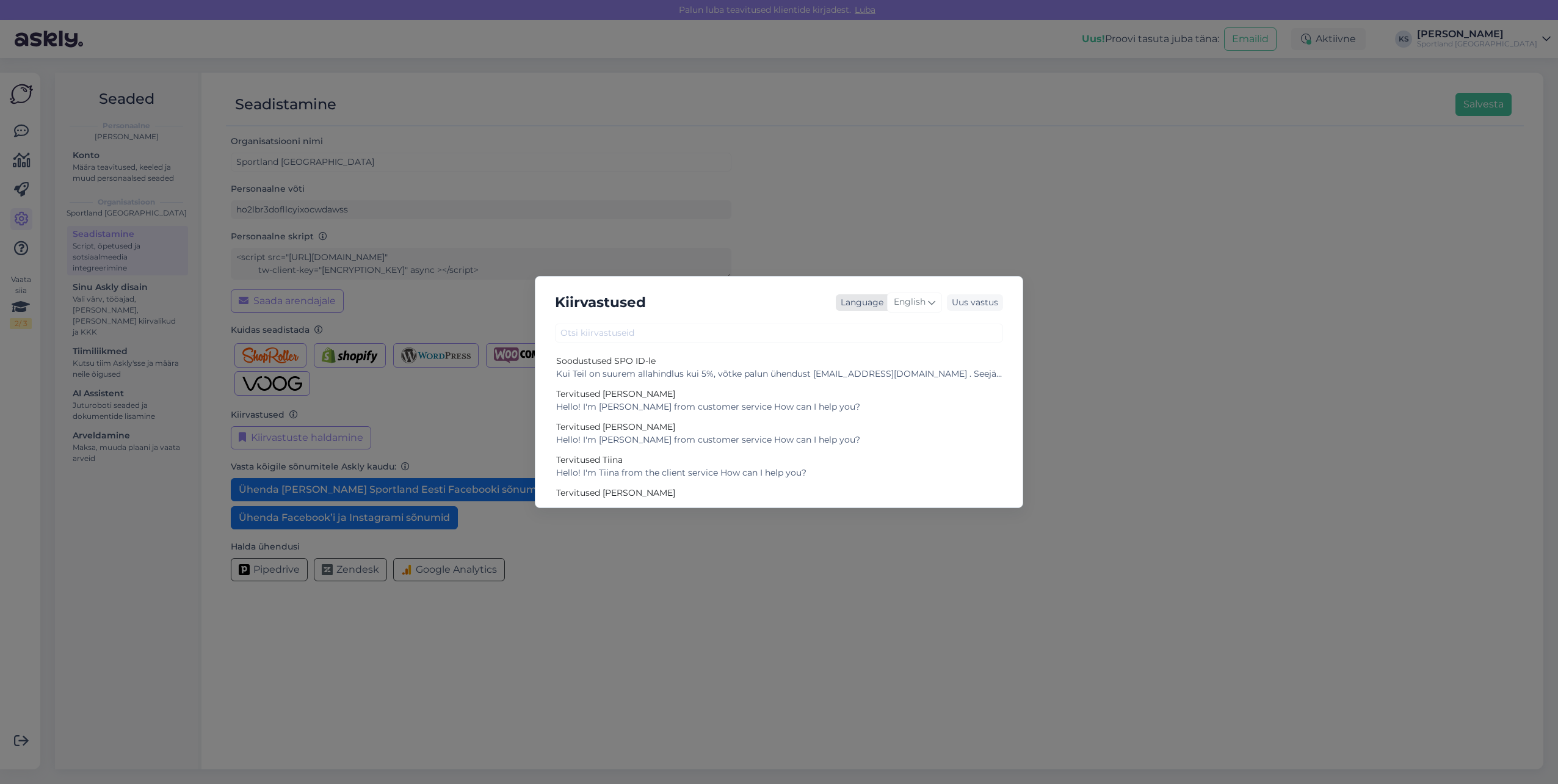
click at [919, 300] on span "English" at bounding box center [909, 302] width 32 height 14
type input "es"
click at [873, 372] on link "Estonian" at bounding box center [889, 376] width 135 height 20
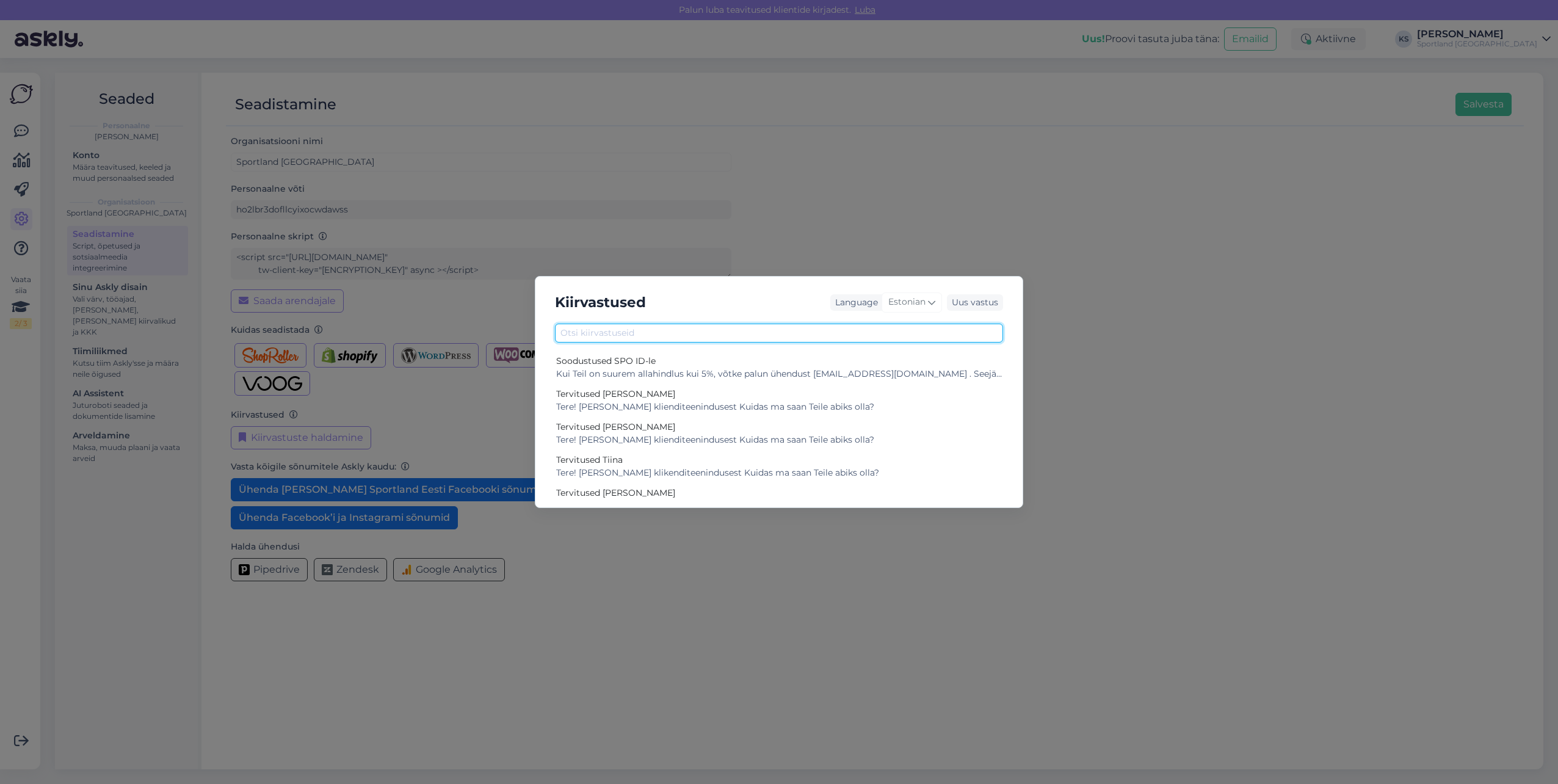
click at [638, 335] on input "text" at bounding box center [779, 333] width 448 height 19
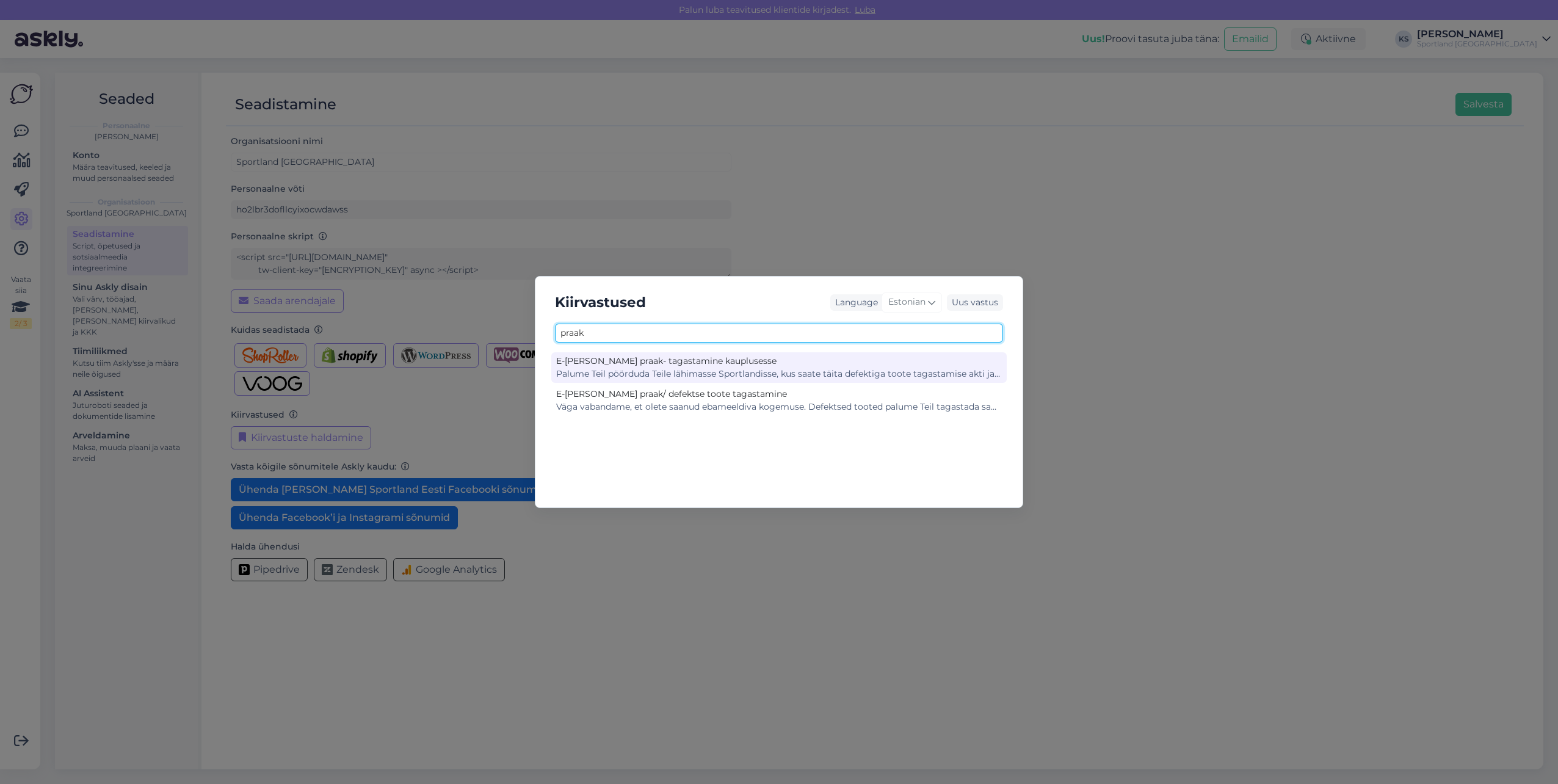
type input "praak"
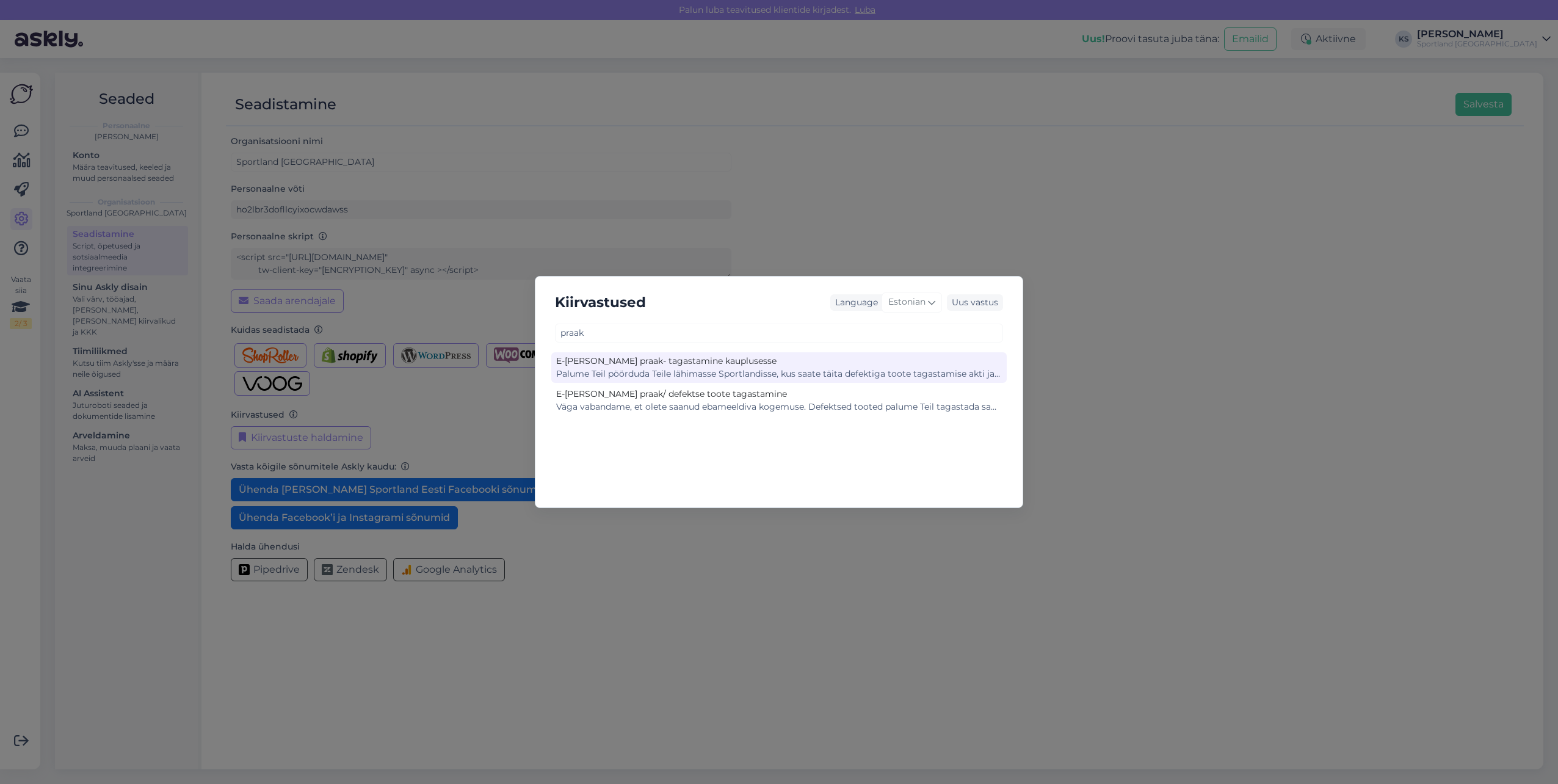
click at [690, 371] on div "Palume Teil pöörduda Teile lähimasse Sportlandisse, kus saate täita defektiga t…" at bounding box center [779, 374] width 446 height 13
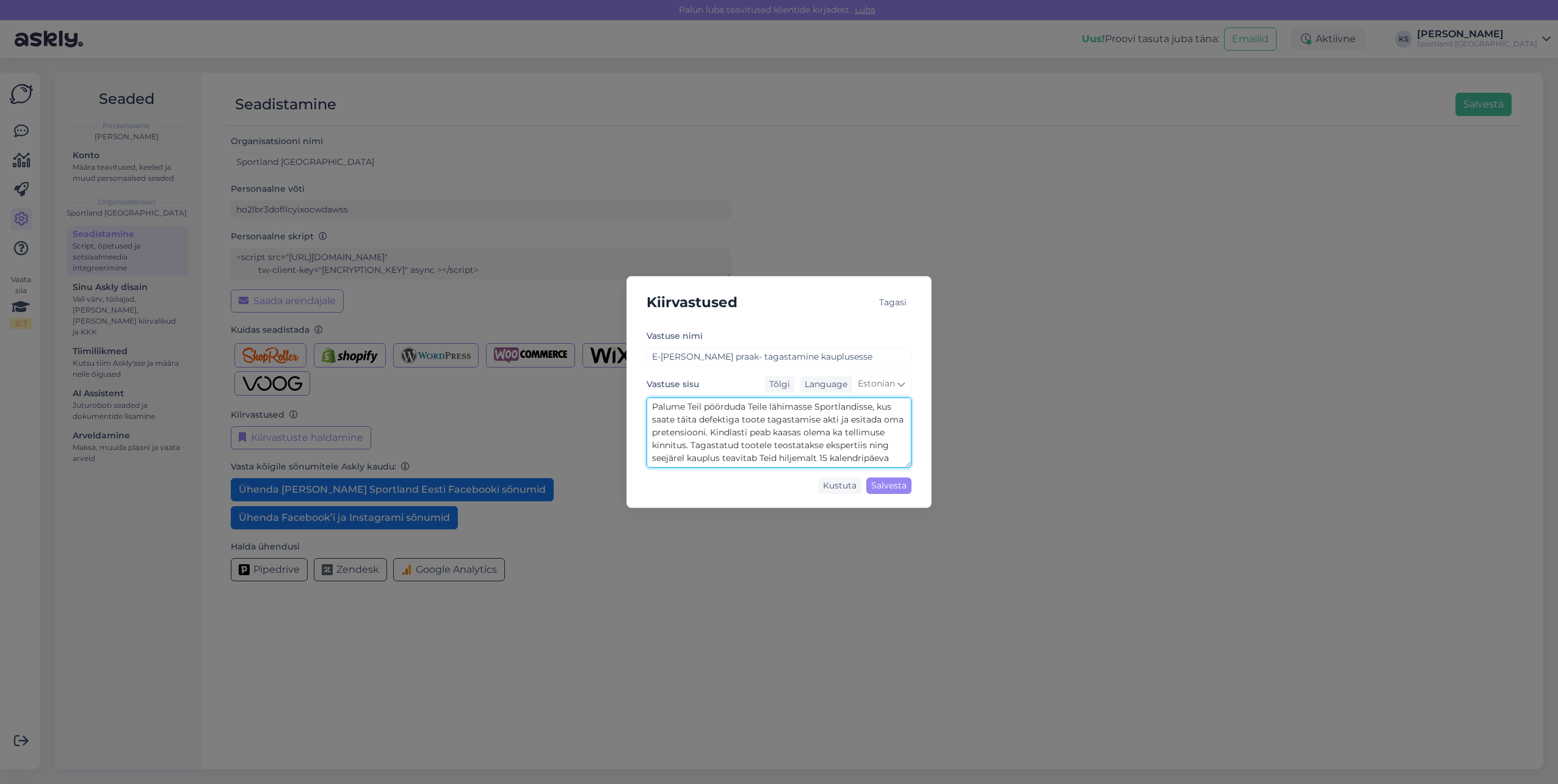
scroll to position [26, 0]
drag, startPoint x: 662, startPoint y: 420, endPoint x: 952, endPoint y: 521, distance: 307.1
click at [952, 521] on div "Kiirvastused Tagasi Vastuse nimi E-poe praak- tagastamine kauplusesse Vastuse s…" at bounding box center [779, 392] width 1558 height 784
click at [901, 304] on div "Tagasi" at bounding box center [892, 302] width 37 height 16
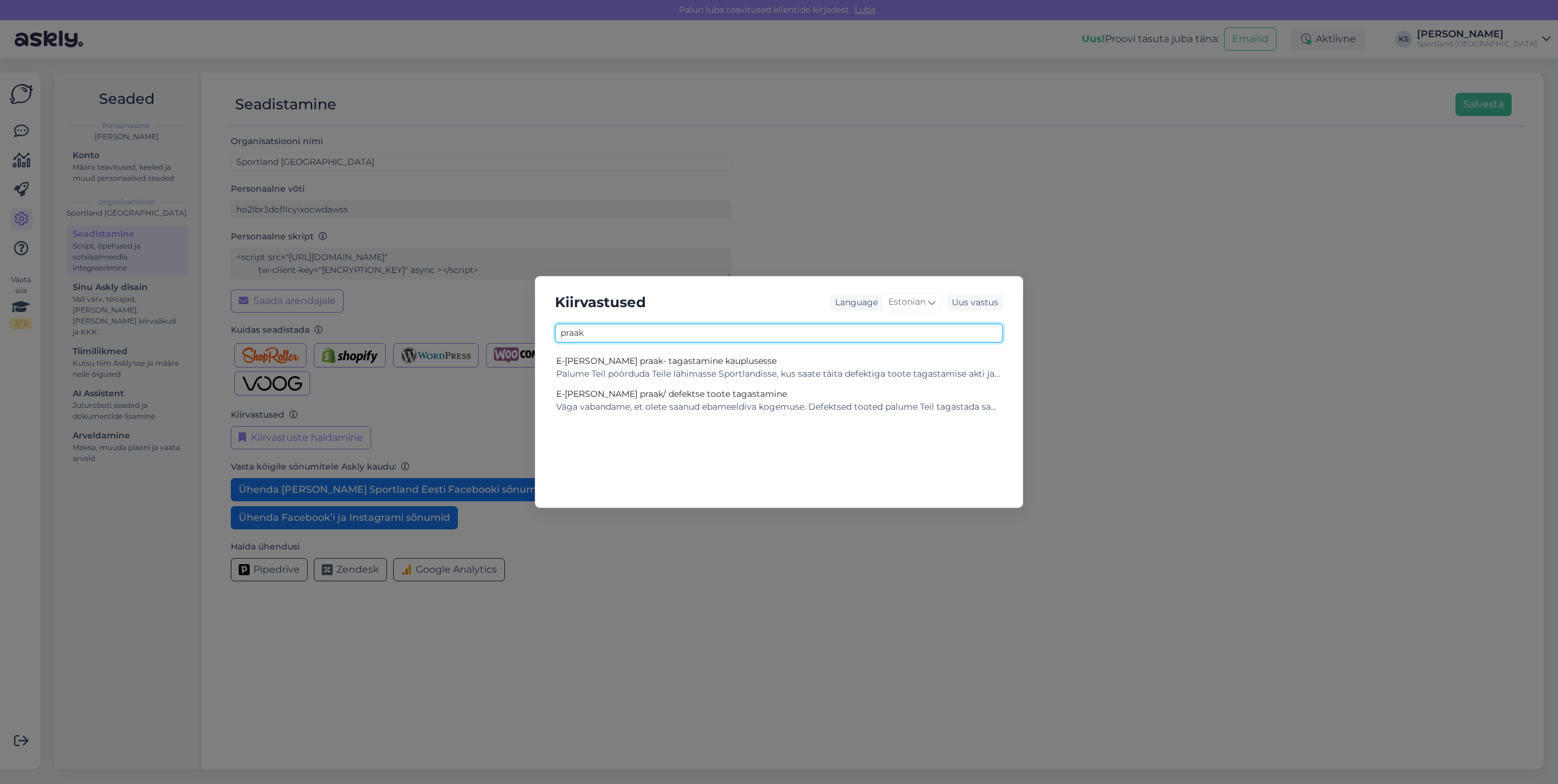
drag, startPoint x: 724, startPoint y: 340, endPoint x: 495, endPoint y: 326, distance: 229.4
click at [495, 326] on div "Kiirvastused Language Estonian Uus vastus praak E-poe praak- tagastamine kauplu…" at bounding box center [779, 392] width 1558 height 784
type input "prete"
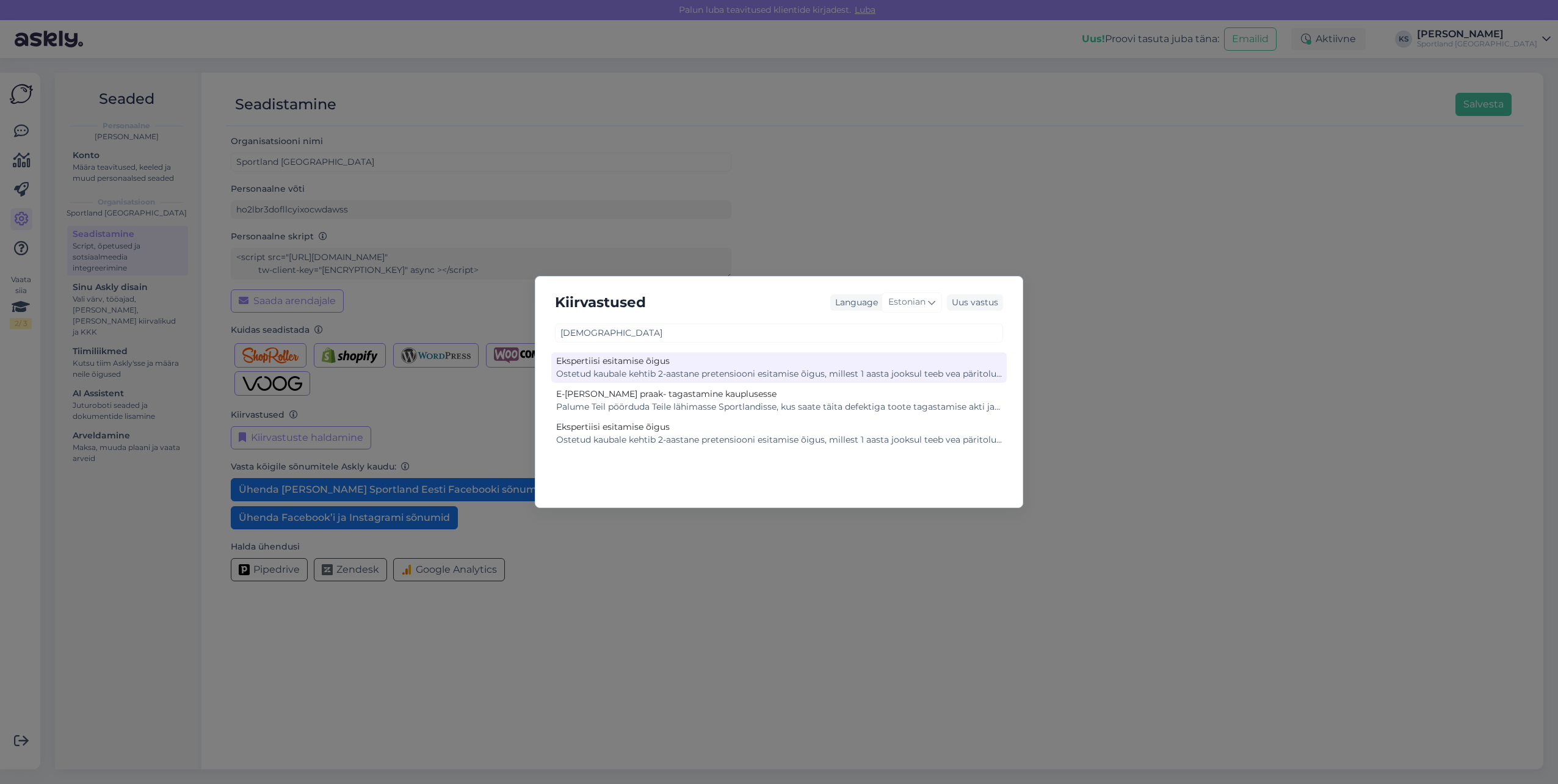
click at [623, 364] on div "Ekspertiisi esitamise õigus" at bounding box center [779, 361] width 446 height 13
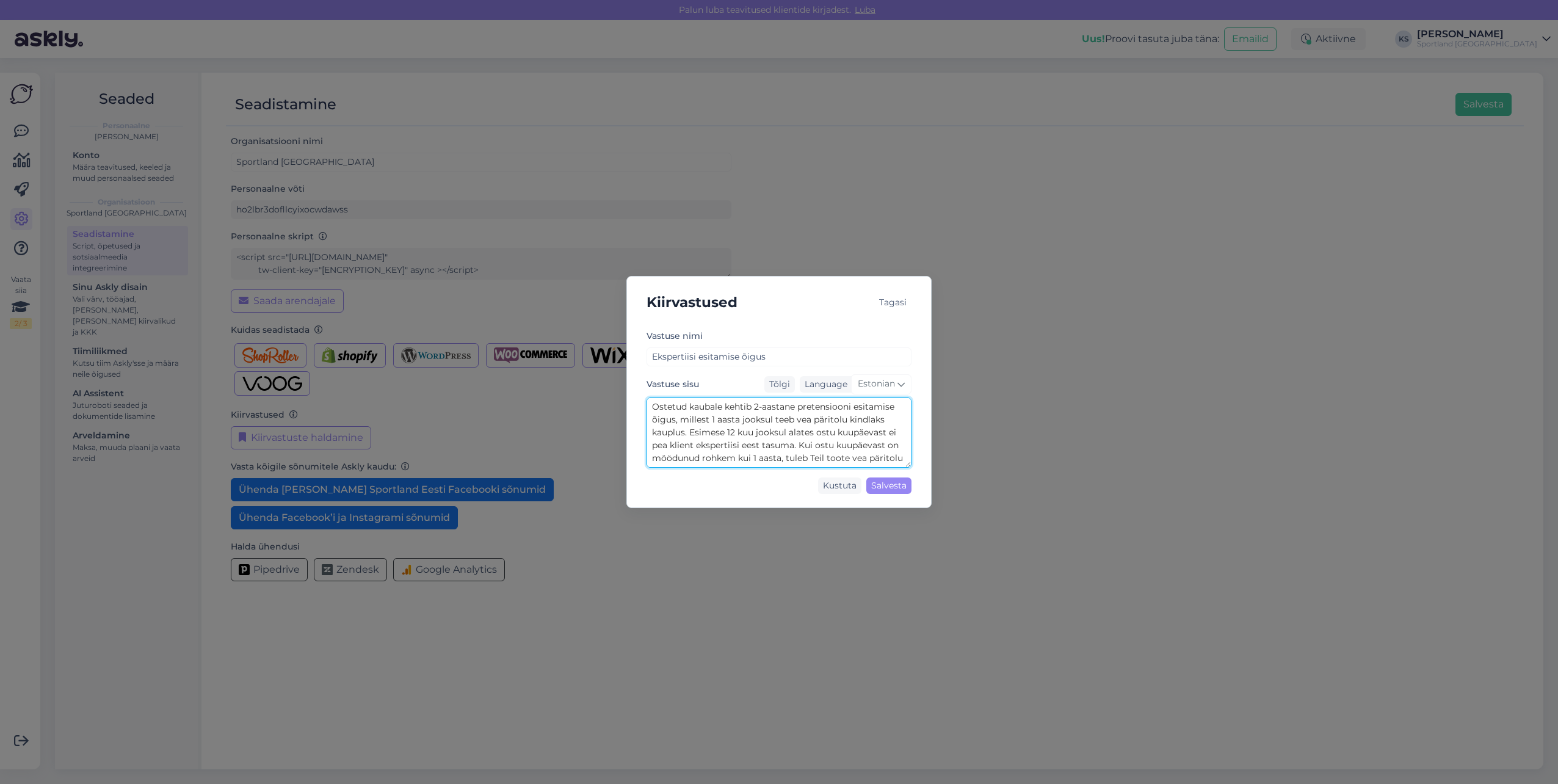
scroll to position [77, 0]
drag, startPoint x: 651, startPoint y: 405, endPoint x: 1013, endPoint y: 540, distance: 386.4
click at [1013, 540] on div "Kiirvastused Tagasi Vastuse nimi Ekspertiisi esitamise õigus Vastuse sisu Tõlgi…" at bounding box center [779, 392] width 1558 height 784
click at [88, 110] on div "Kiirvastused Tagasi Vastuse nimi Ekspertiisi esitamise õigus Vastuse sisu Tõlgi…" at bounding box center [779, 392] width 1558 height 784
